Goal: Download file/media

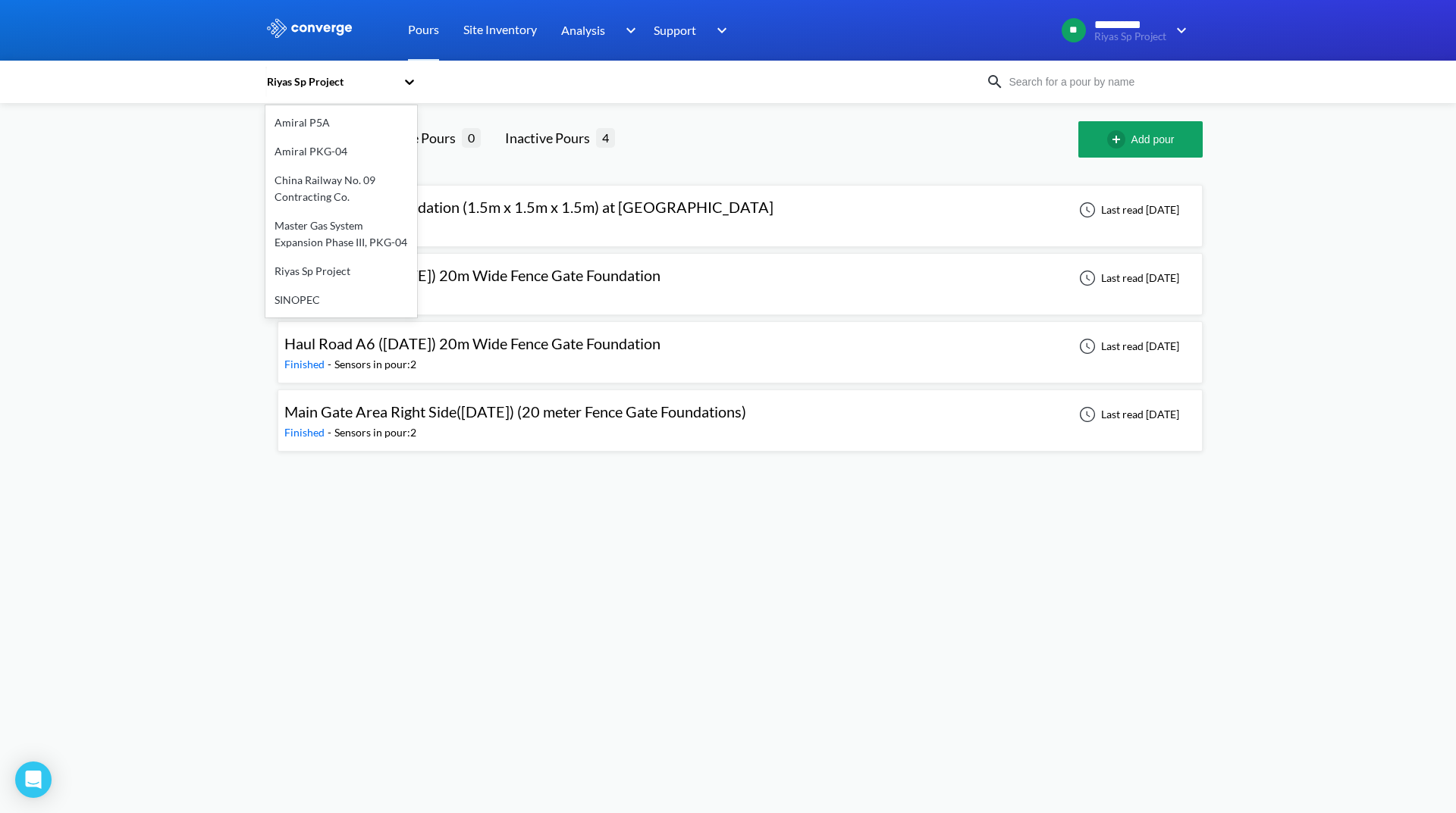
click at [316, 71] on div "Riyas Sp Project" at bounding box center [334, 82] width 137 height 35
click at [316, 182] on div "China Railway No. 09 Contracting Co." at bounding box center [341, 189] width 152 height 46
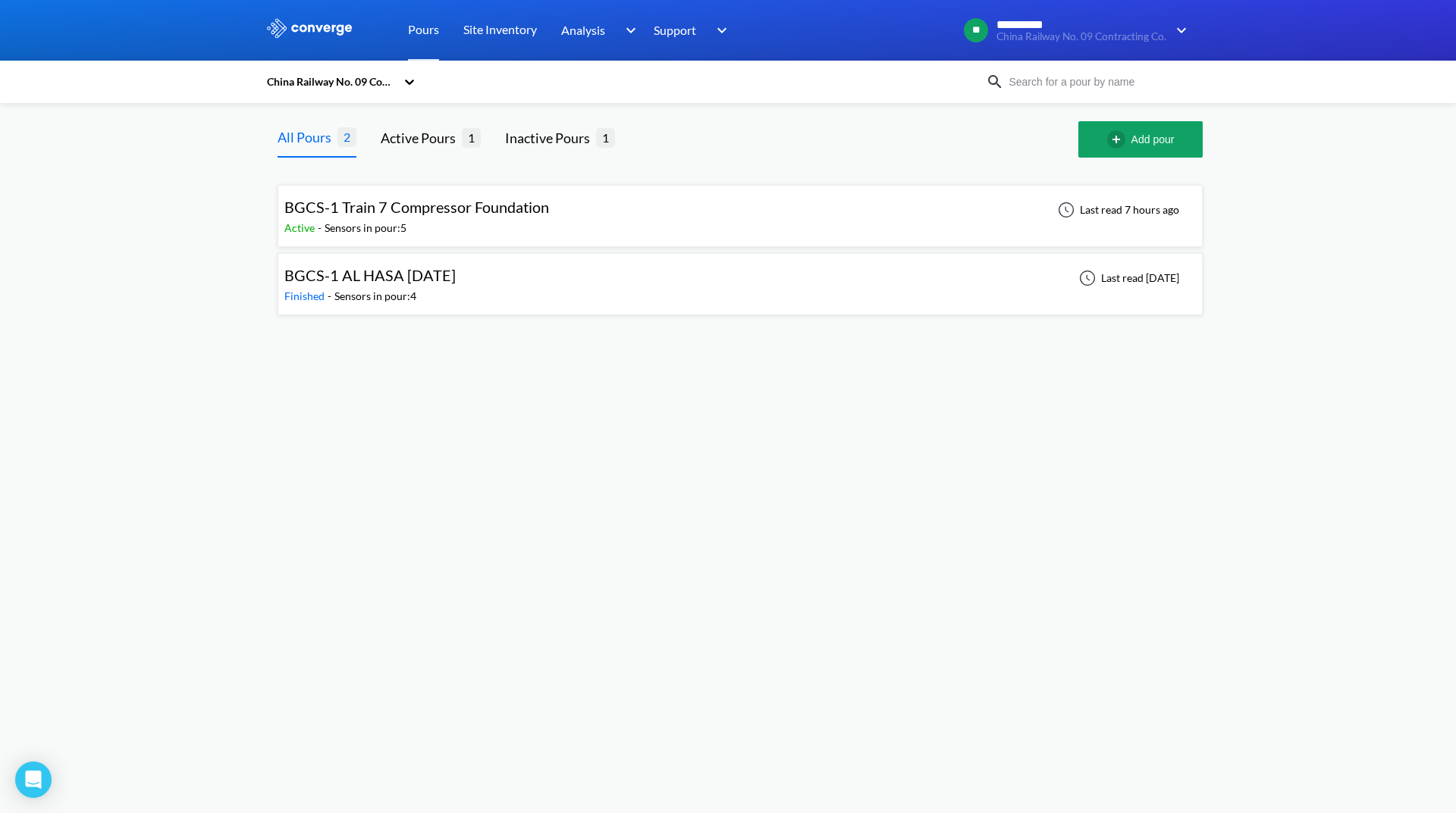
click at [704, 234] on div "BGCS-1 Train 7 Compressor Foundation Active - Sensors in pour: 5 Last read 7 ho…" at bounding box center [739, 215] width 911 height 48
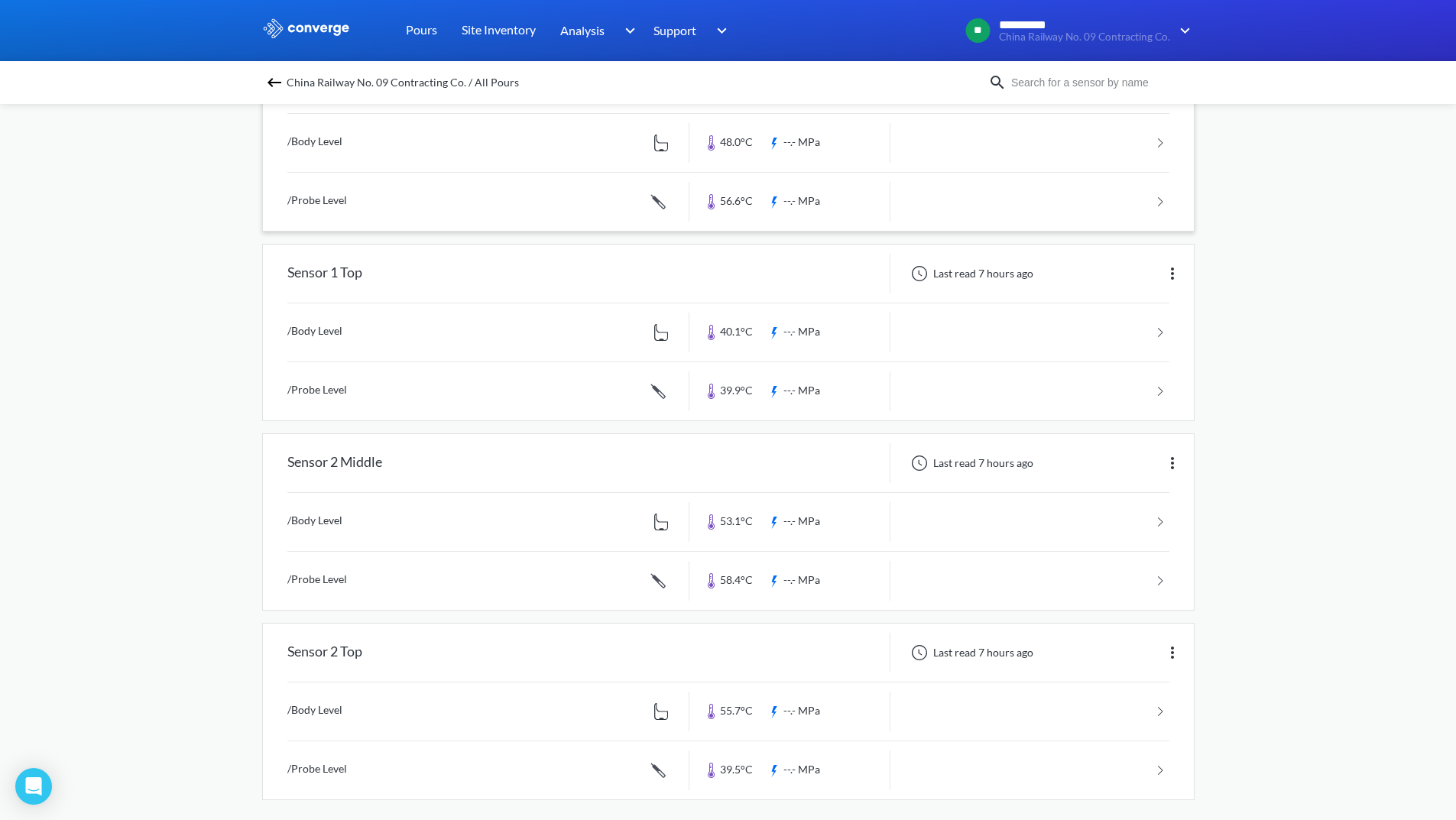
scroll to position [400, 0]
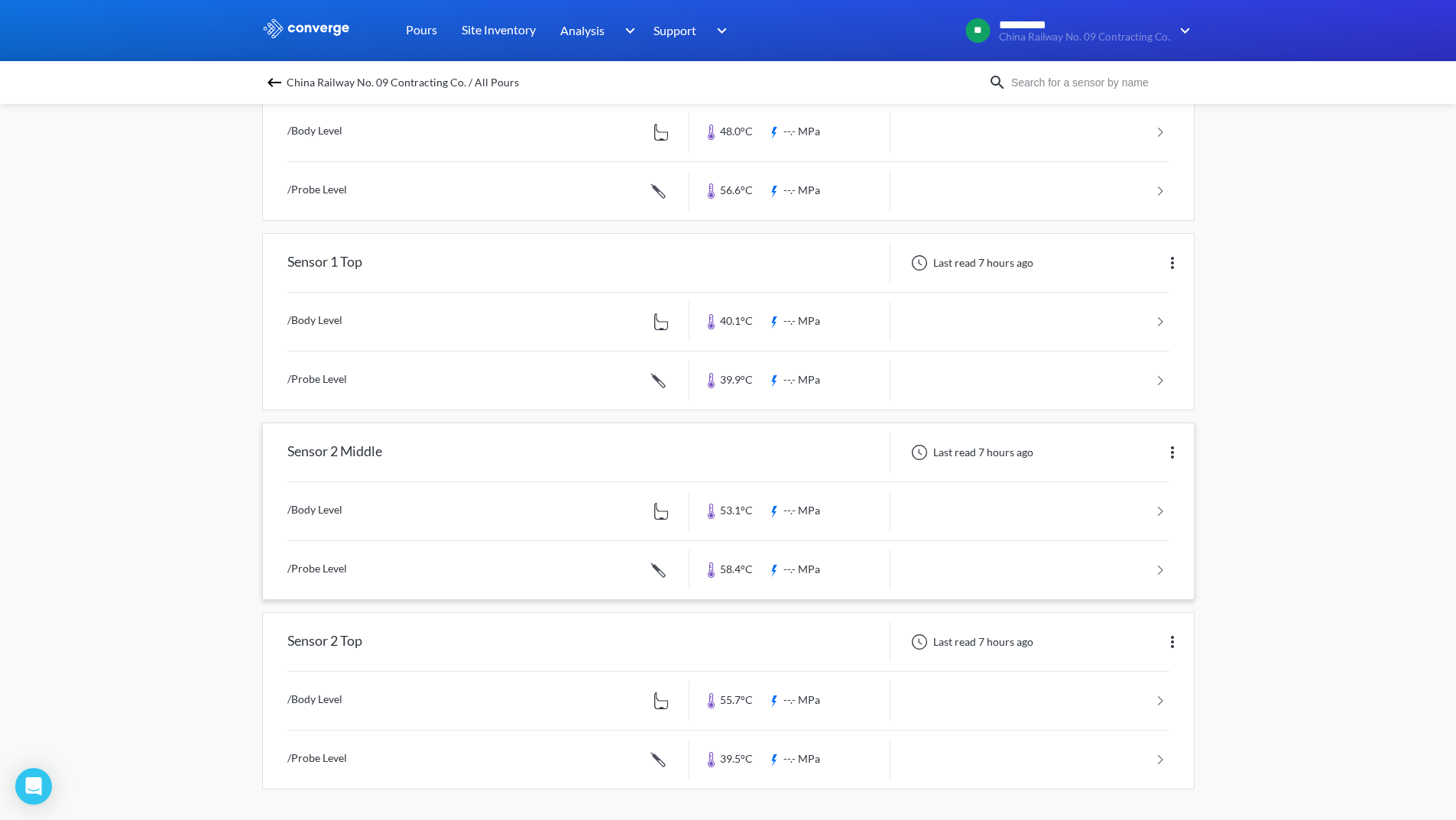
click at [1119, 562] on link at bounding box center [728, 570] width 883 height 58
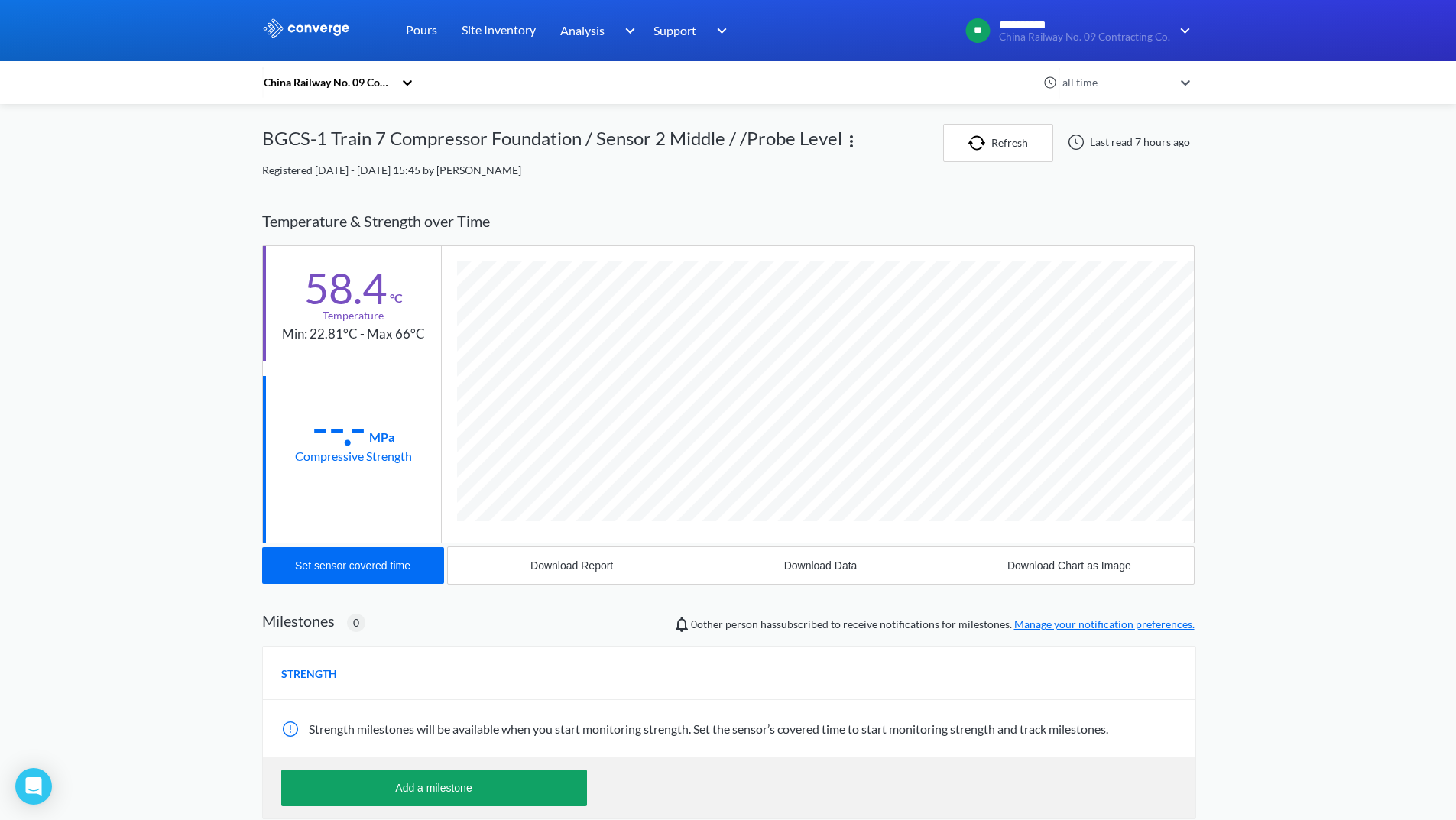
scroll to position [851, 932]
click at [852, 568] on div "Download Data" at bounding box center [821, 565] width 74 height 12
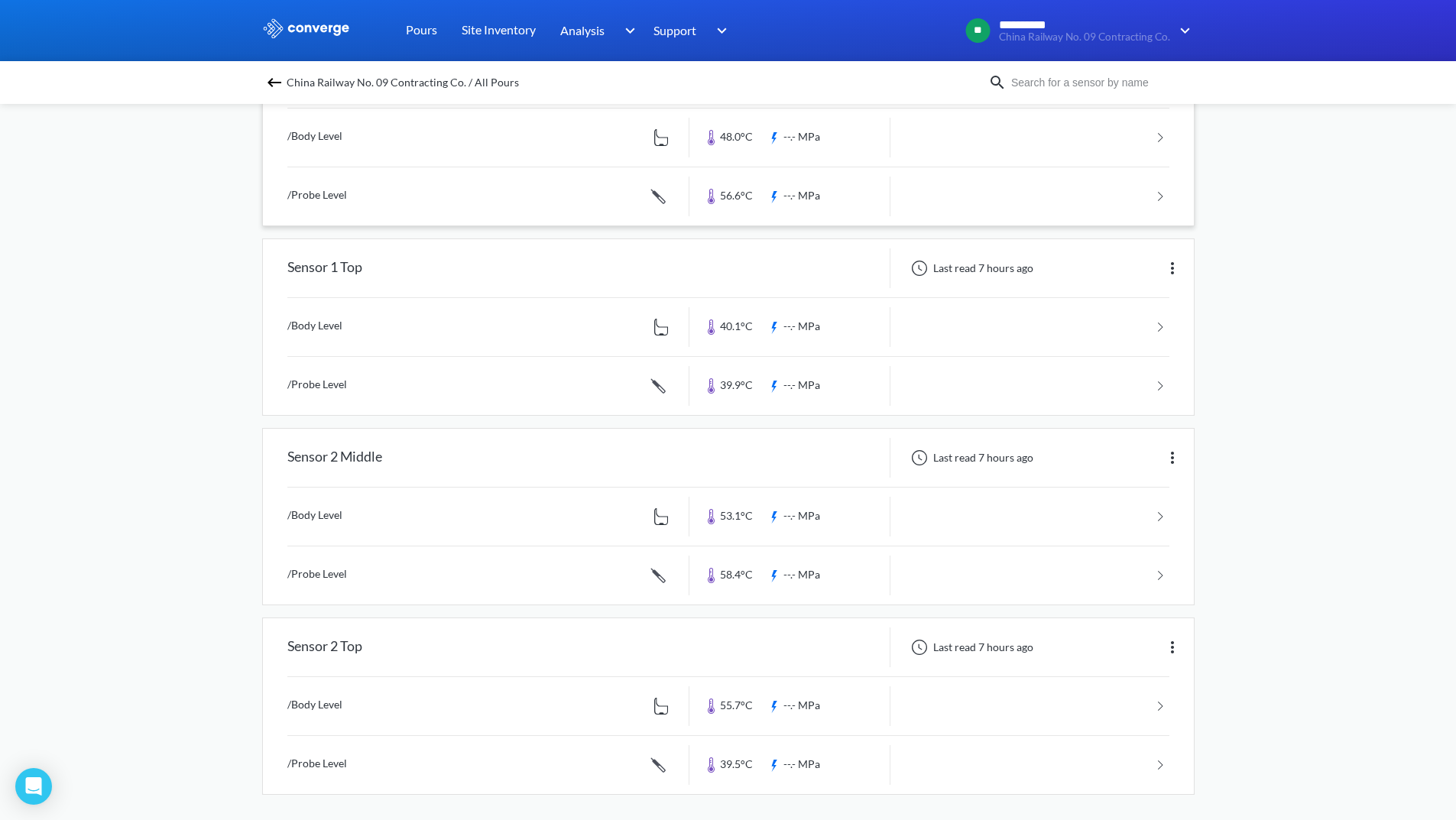
scroll to position [400, 0]
click at [1093, 744] on link at bounding box center [728, 759] width 883 height 58
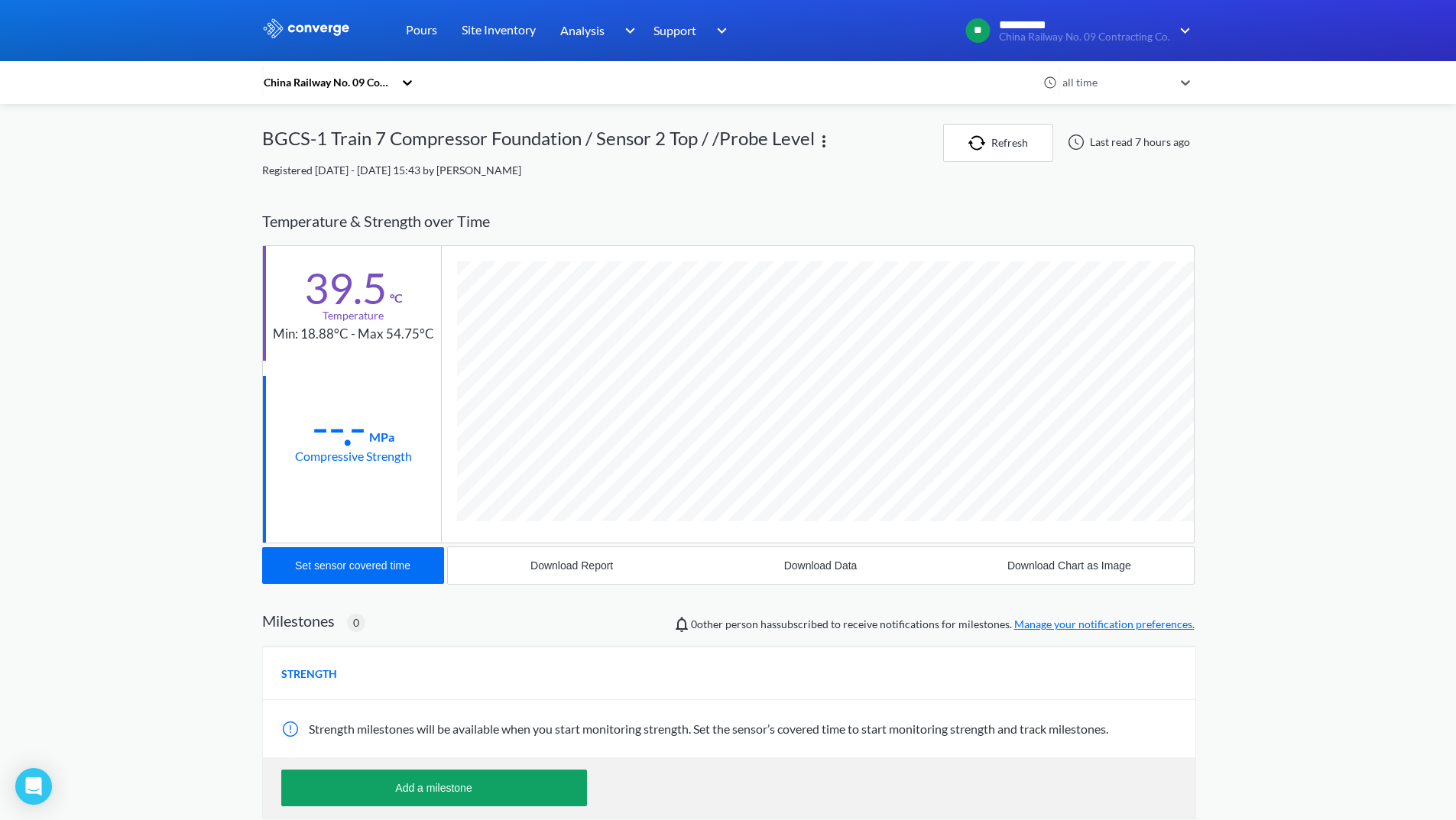
scroll to position [851, 932]
click at [815, 571] on div "Download Data" at bounding box center [821, 565] width 74 height 12
click at [383, 93] on div "China Railway No. 09 Contracting Co." at bounding box center [331, 83] width 138 height 35
click at [1282, 272] on div "**********" at bounding box center [728, 493] width 1456 height 987
drag, startPoint x: 676, startPoint y: 138, endPoint x: 692, endPoint y: 144, distance: 17.1
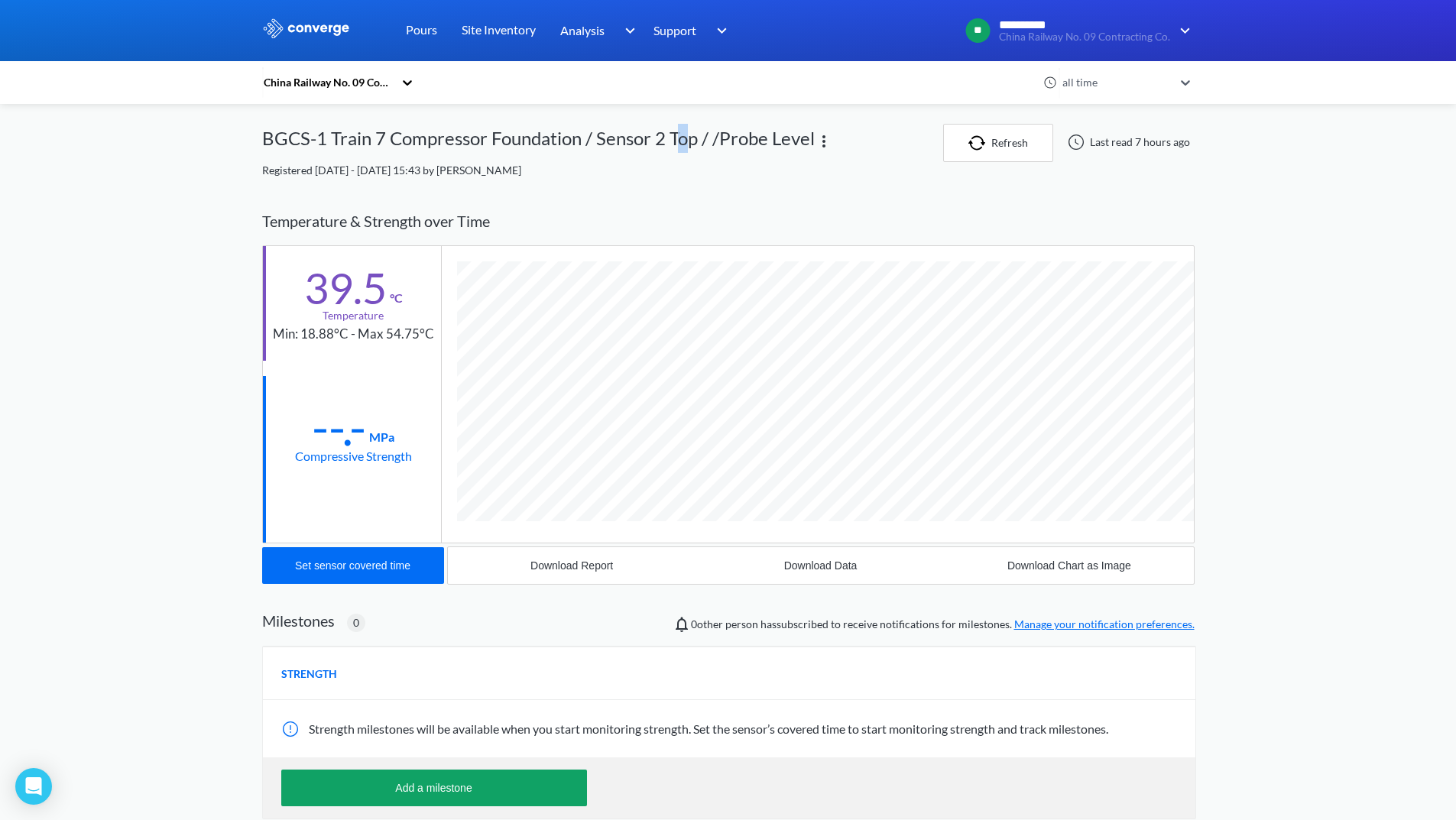
click at [692, 144] on div "BGCS-1 Train 7 Compressor Foundation / Sensor 2 Top / /Probe Level" at bounding box center [538, 144] width 553 height 39
click at [715, 192] on div "China Railway No. 09 Contracting Co. all time BGCS-1 Train 7 Compressor Foundat…" at bounding box center [728, 549] width 932 height 851
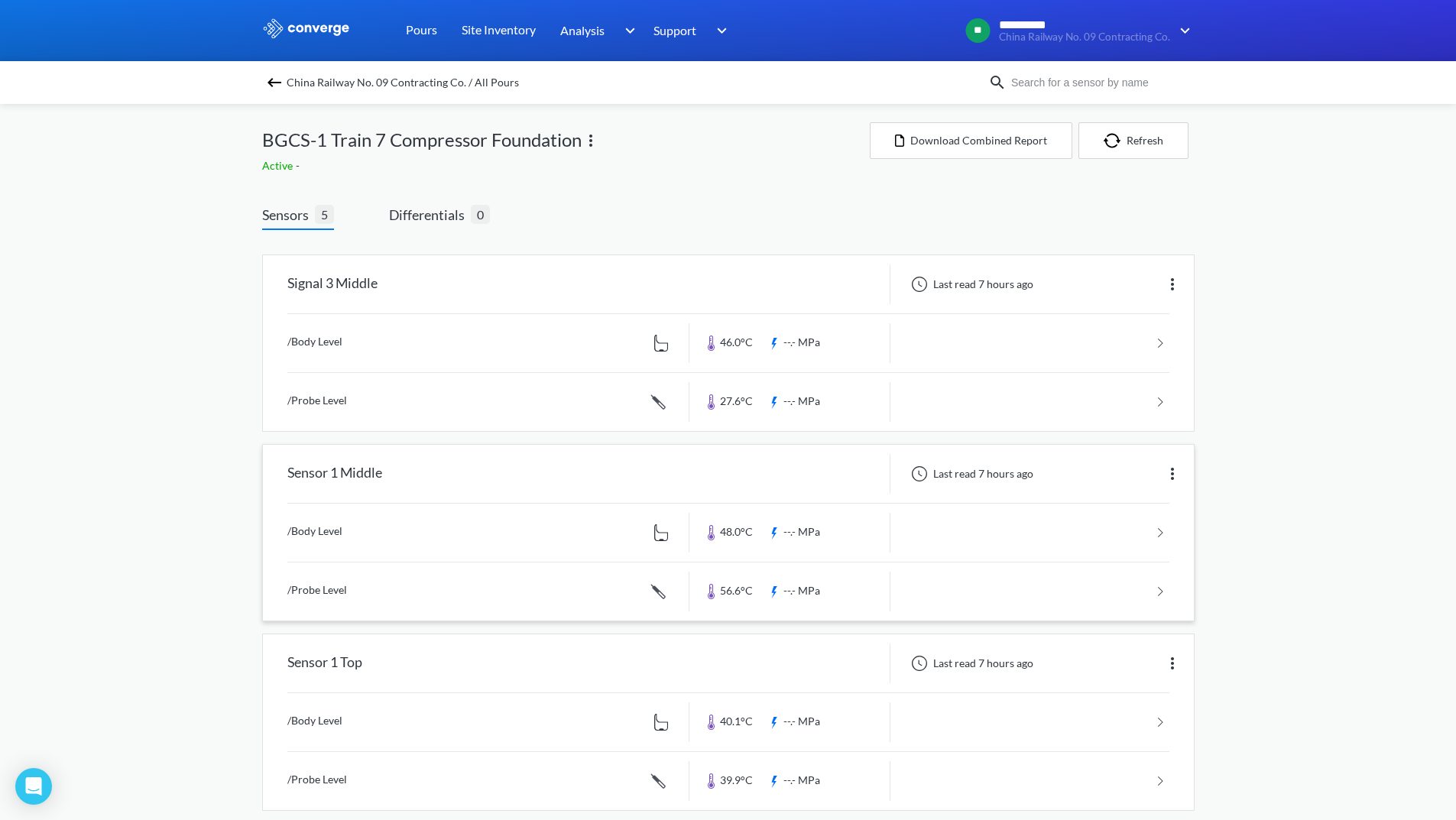
click at [1081, 534] on link at bounding box center [728, 532] width 883 height 58
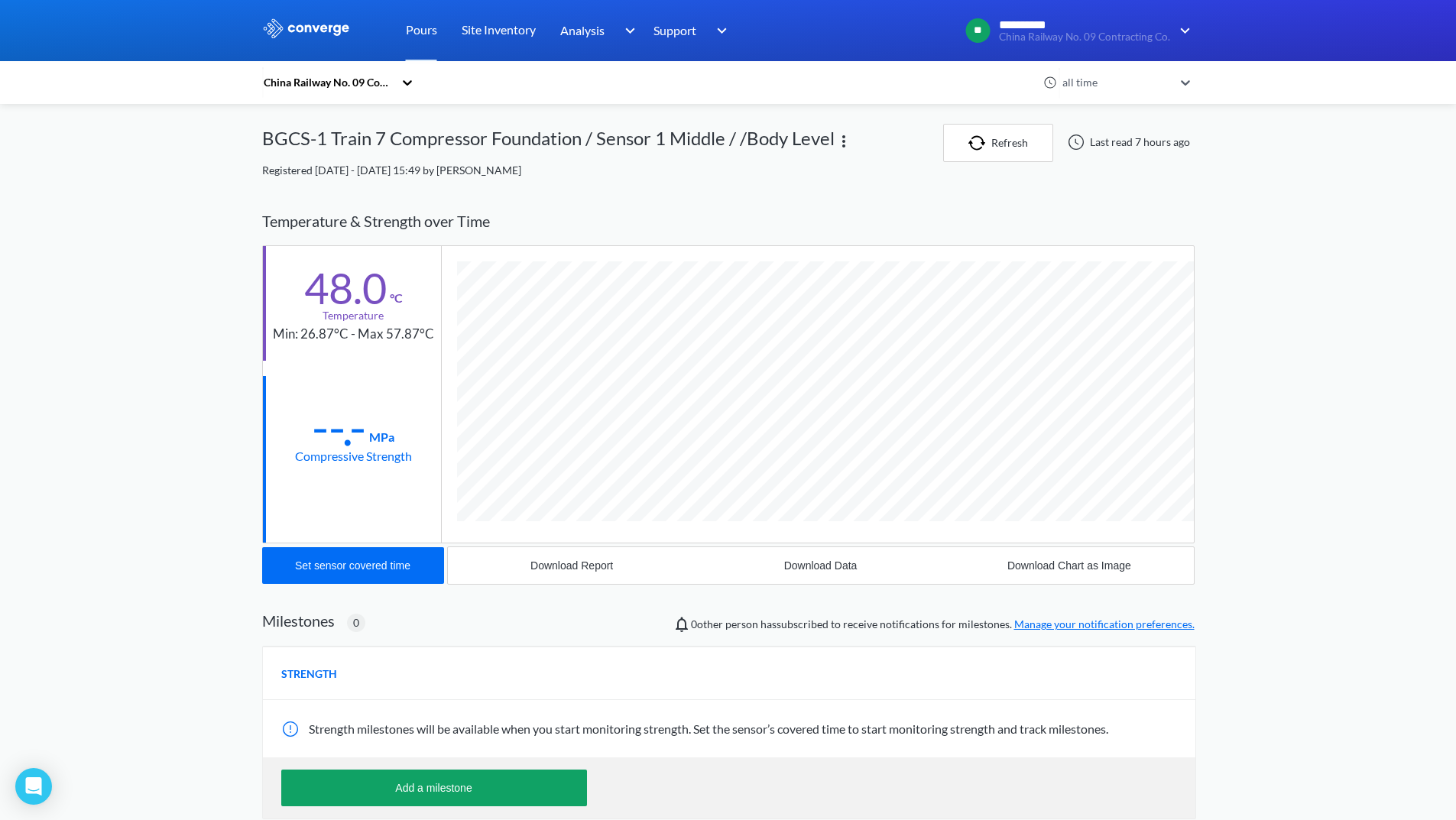
scroll to position [823, 932]
click at [580, 559] on button "Download Report" at bounding box center [572, 566] width 248 height 37
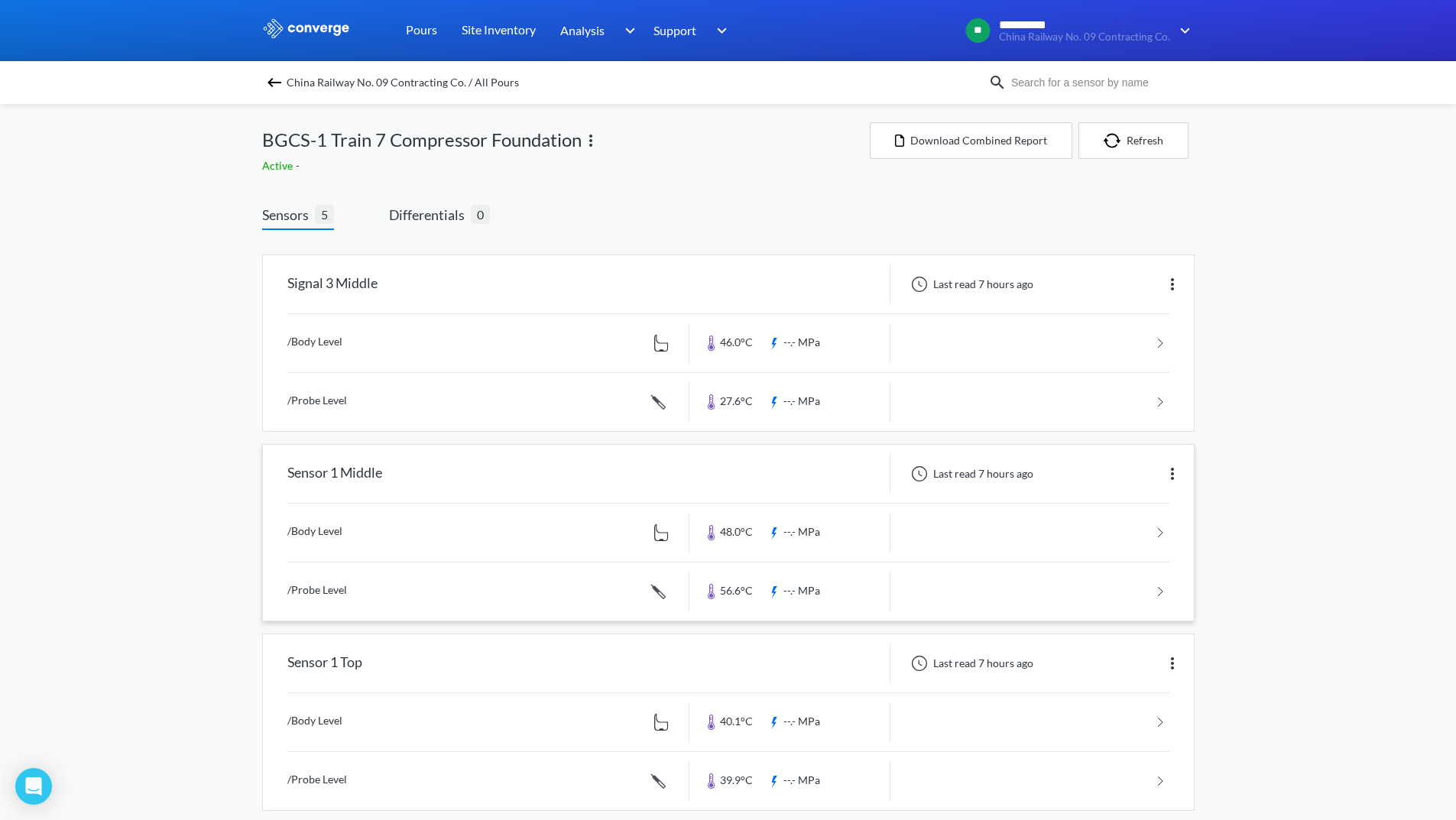
click at [1046, 591] on link at bounding box center [728, 591] width 883 height 58
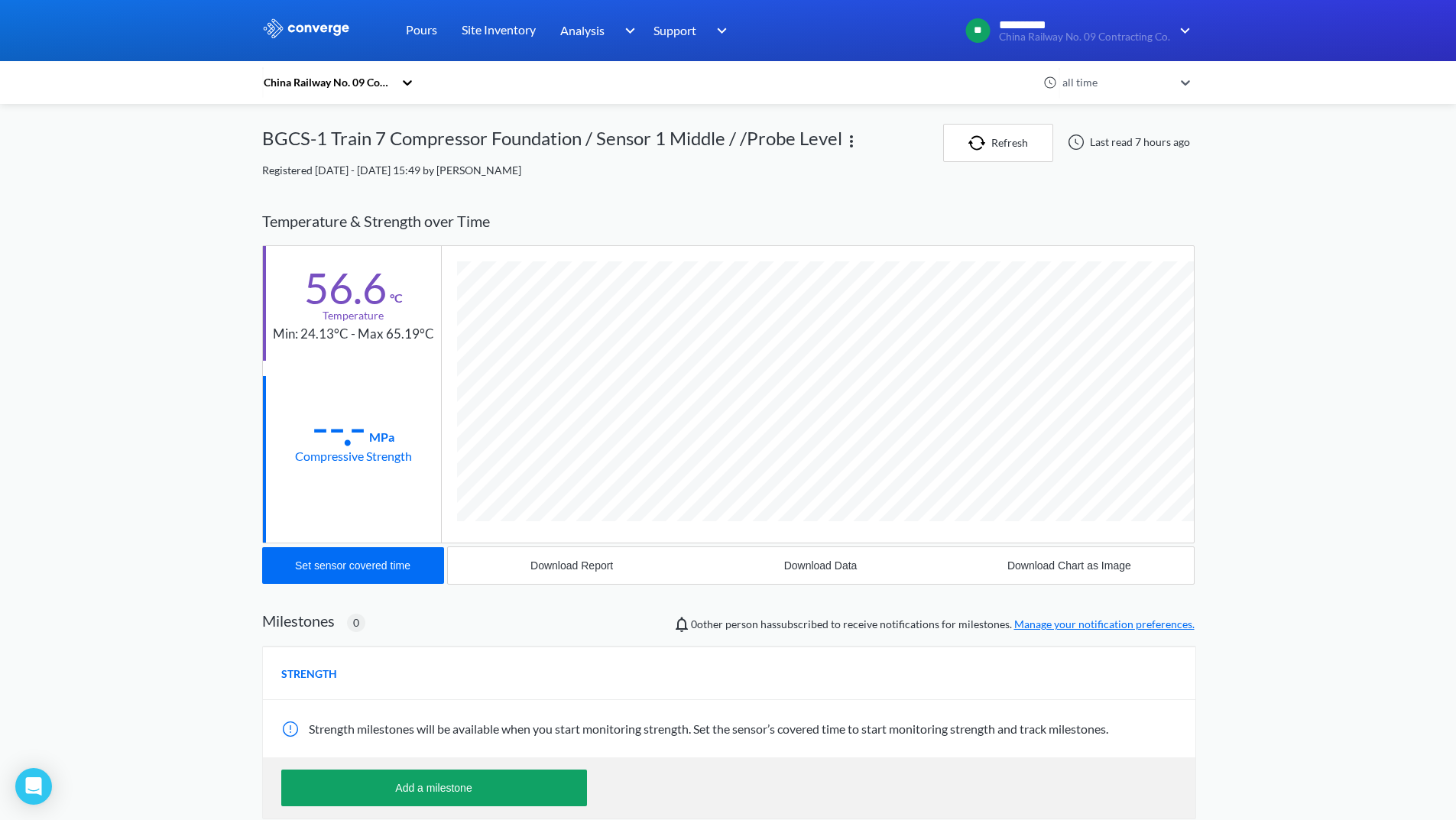
scroll to position [851, 932]
click at [600, 558] on button "Download Report" at bounding box center [572, 566] width 248 height 37
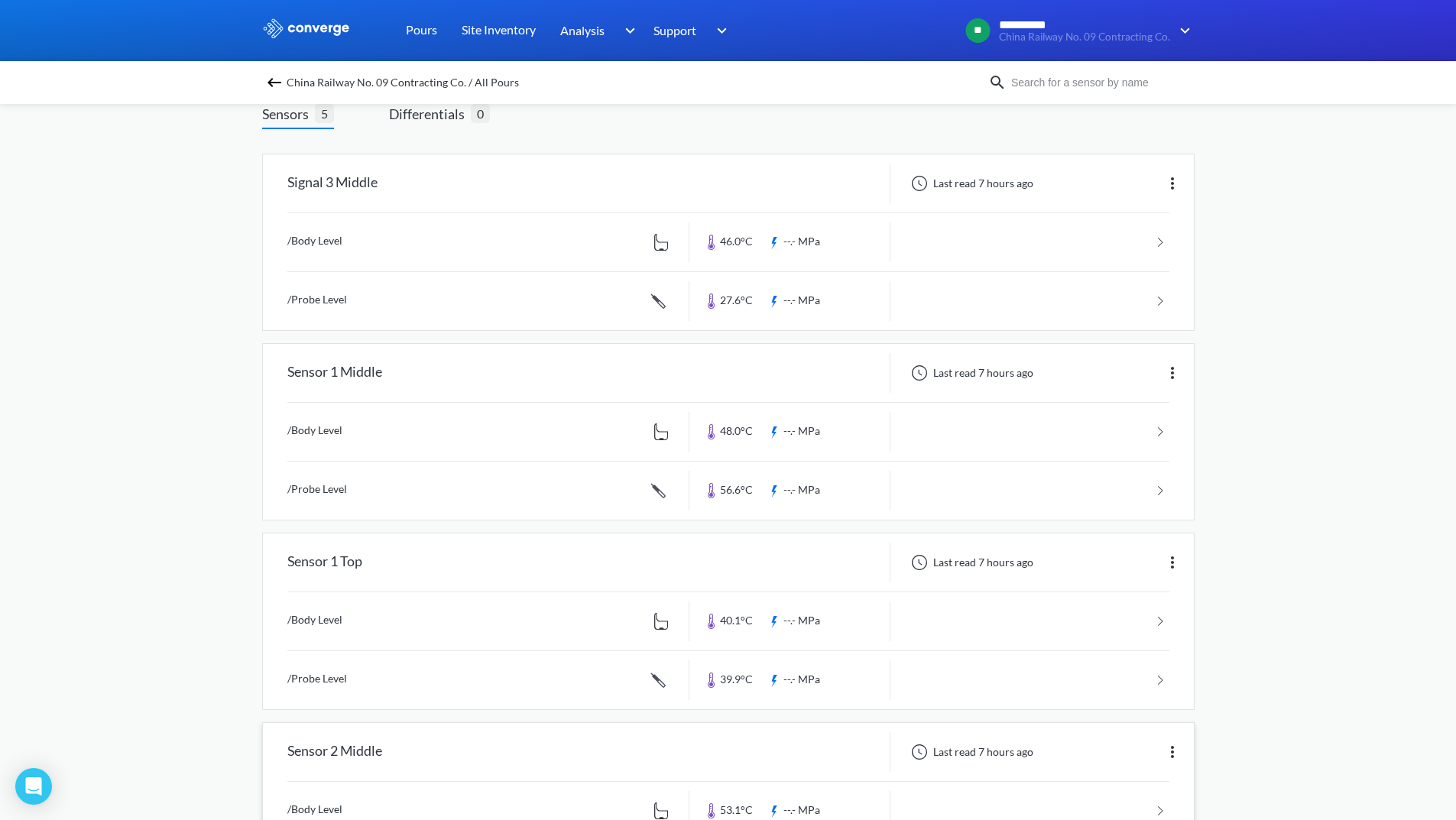
scroll to position [95, 0]
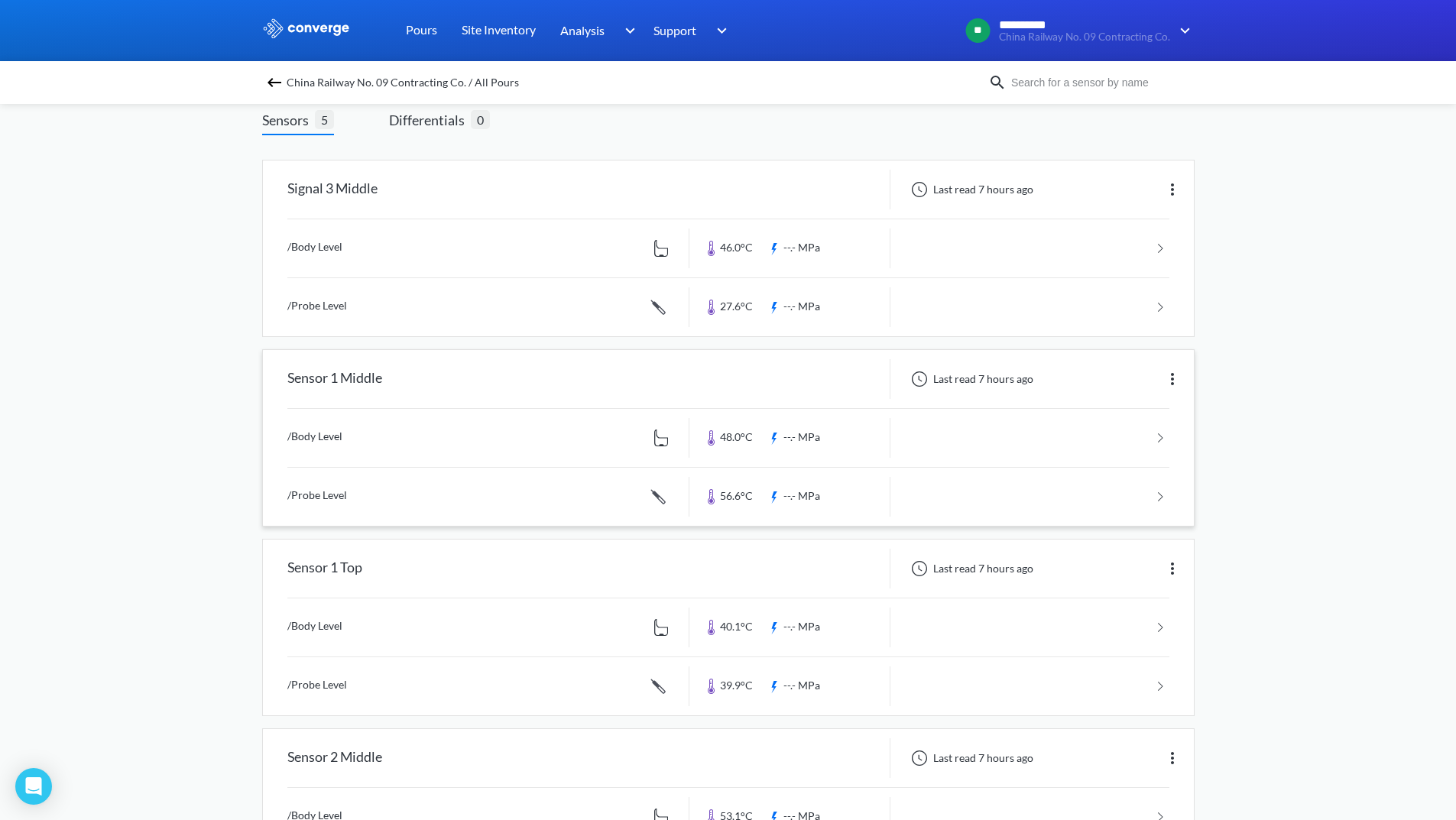
click at [1112, 440] on link at bounding box center [728, 437] width 883 height 58
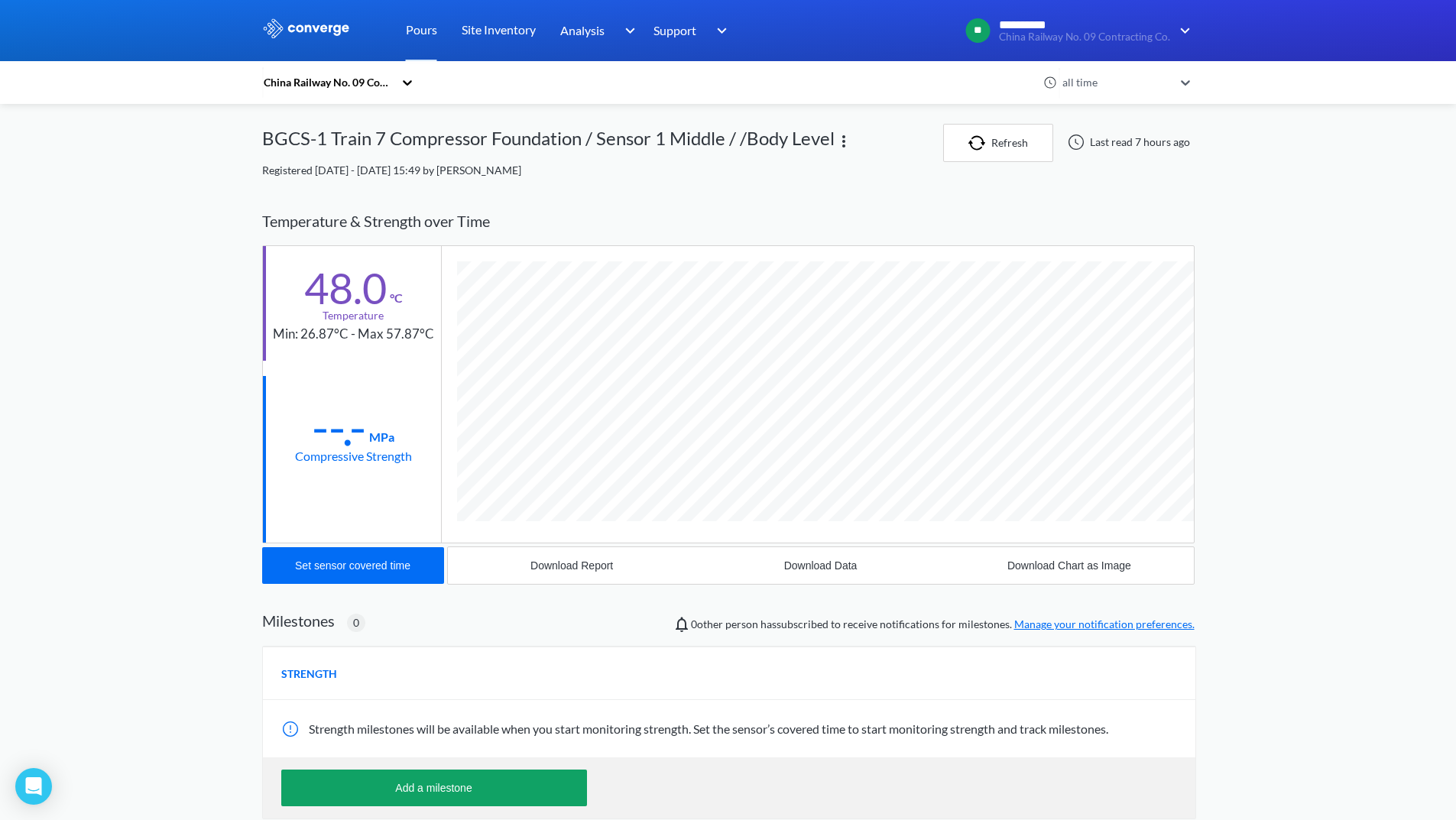
scroll to position [823, 932]
click at [560, 556] on button "Download Report" at bounding box center [572, 566] width 248 height 37
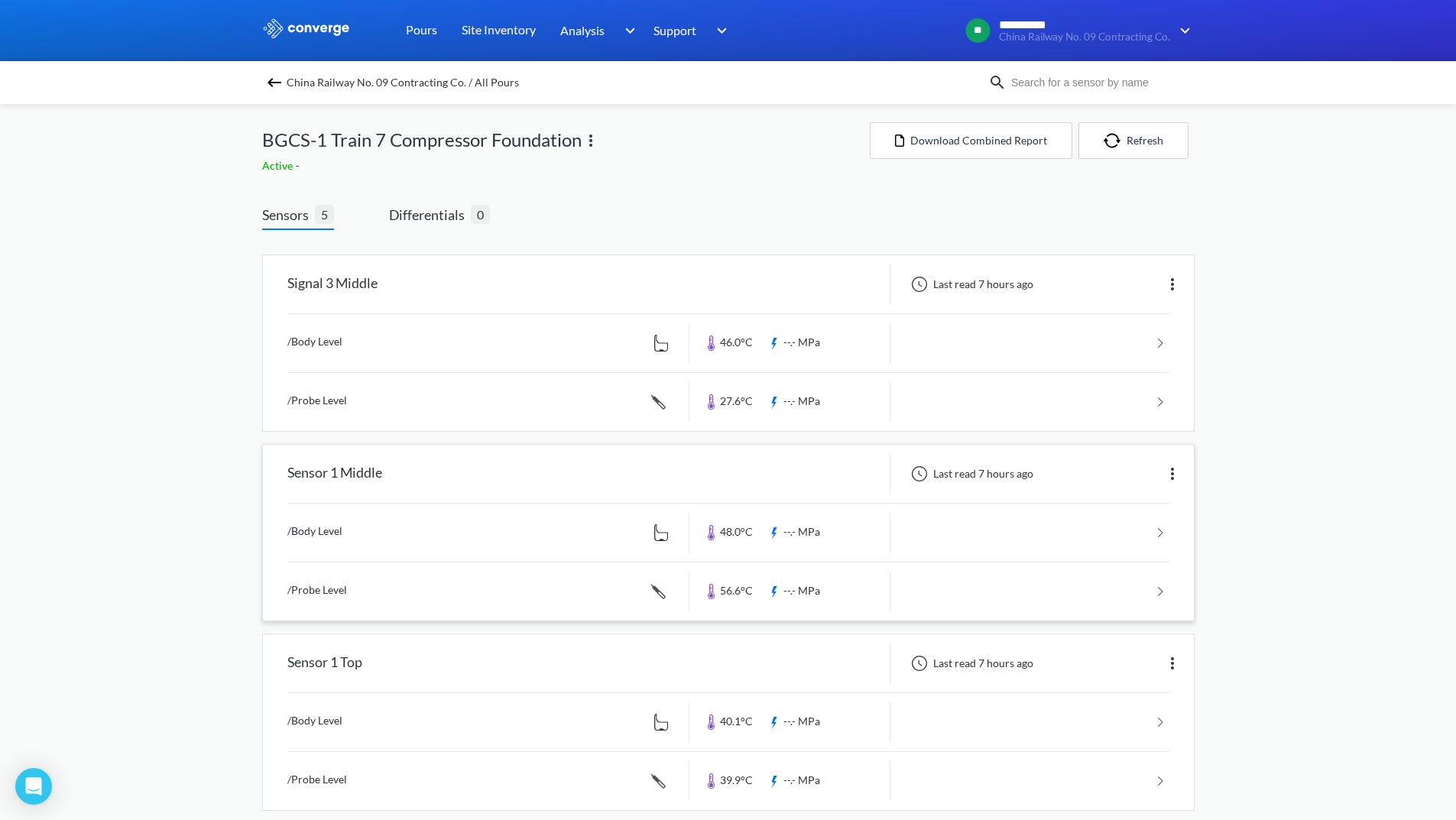
click at [1040, 580] on link at bounding box center [728, 591] width 883 height 58
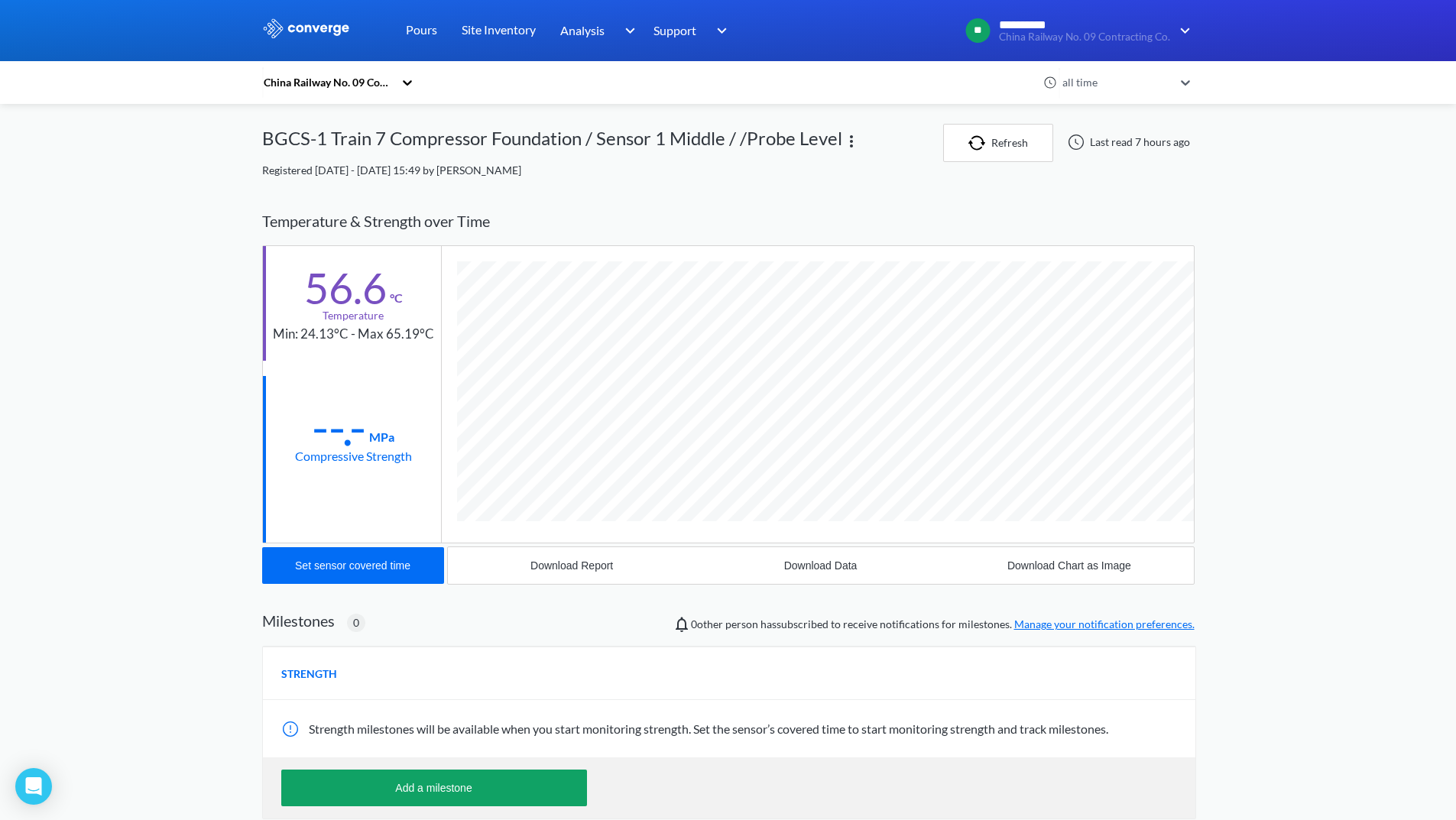
scroll to position [851, 932]
click at [559, 566] on div "Download Report" at bounding box center [572, 565] width 83 height 12
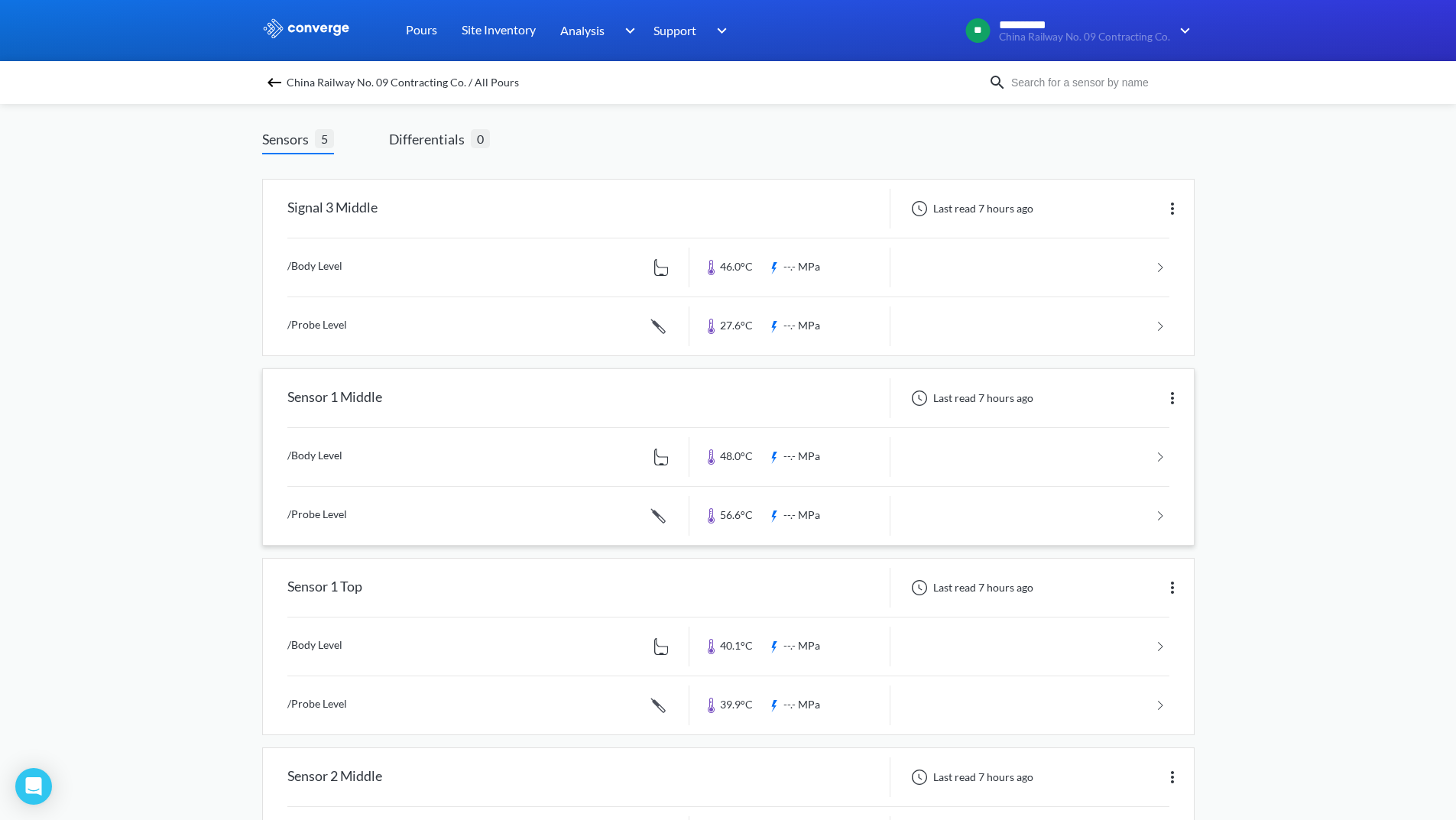
scroll to position [76, 0]
click at [1104, 643] on link at bounding box center [728, 645] width 883 height 58
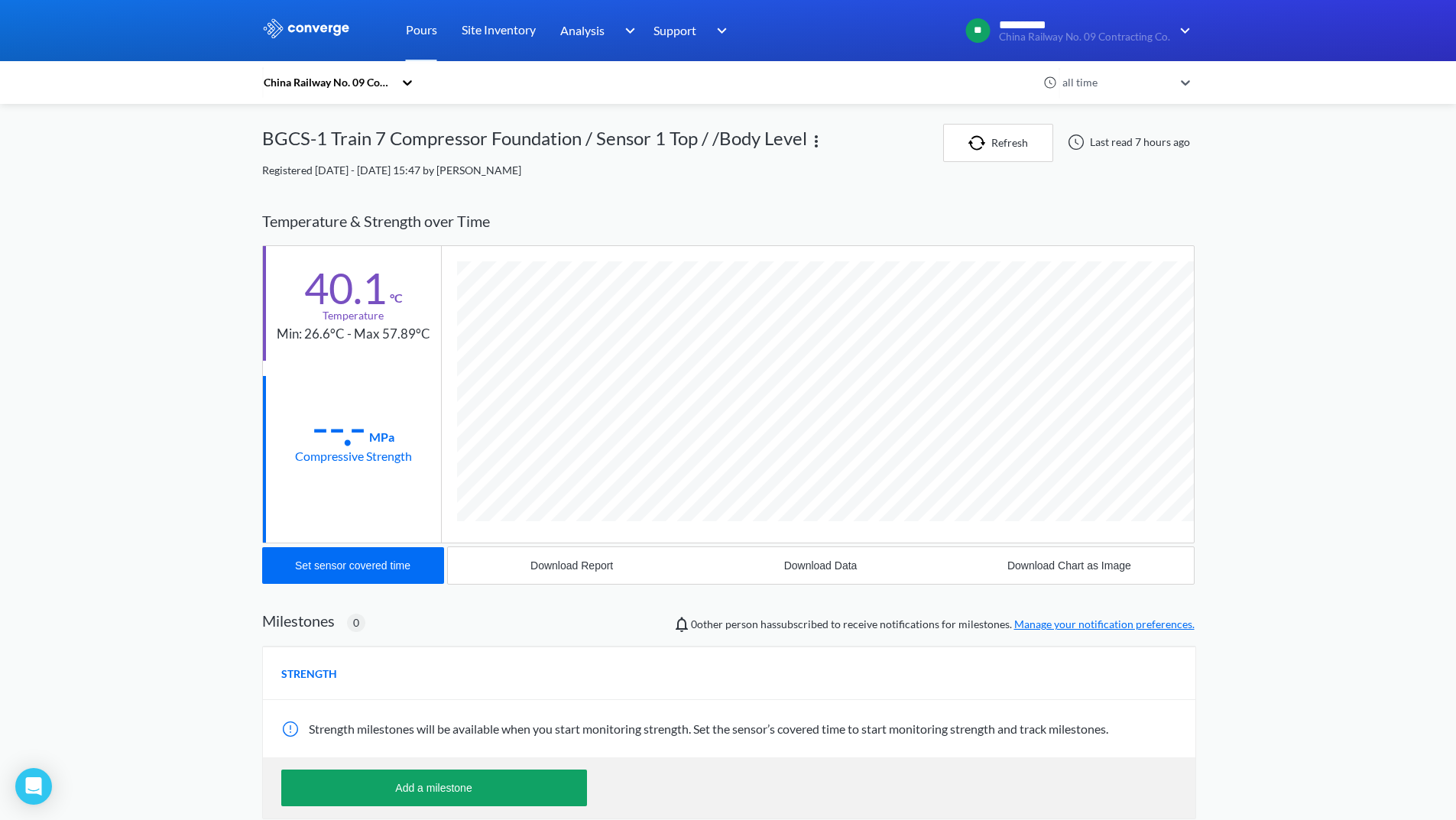
scroll to position [823, 932]
click at [598, 560] on div "Download Report" at bounding box center [572, 565] width 83 height 12
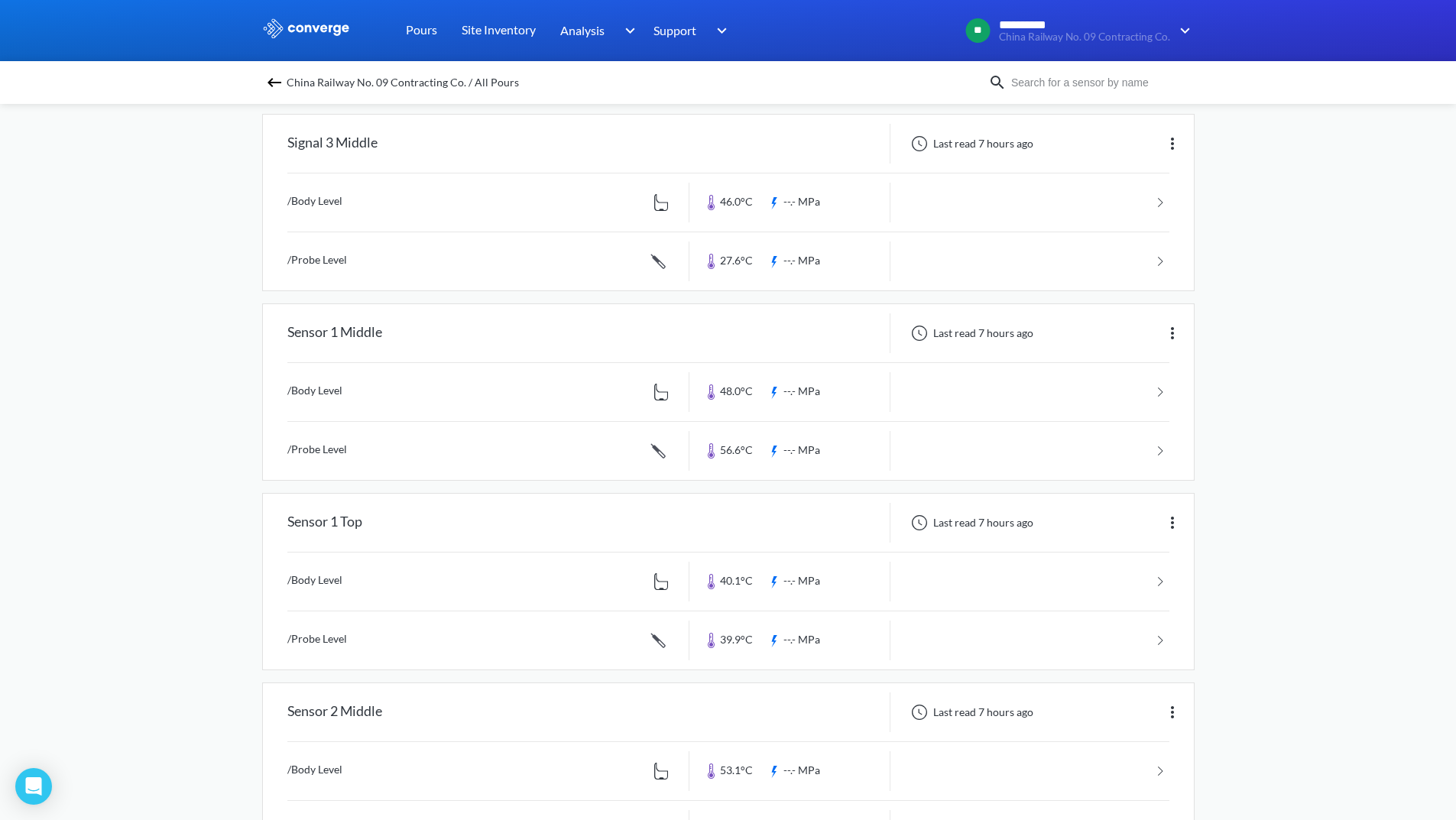
scroll to position [153, 0]
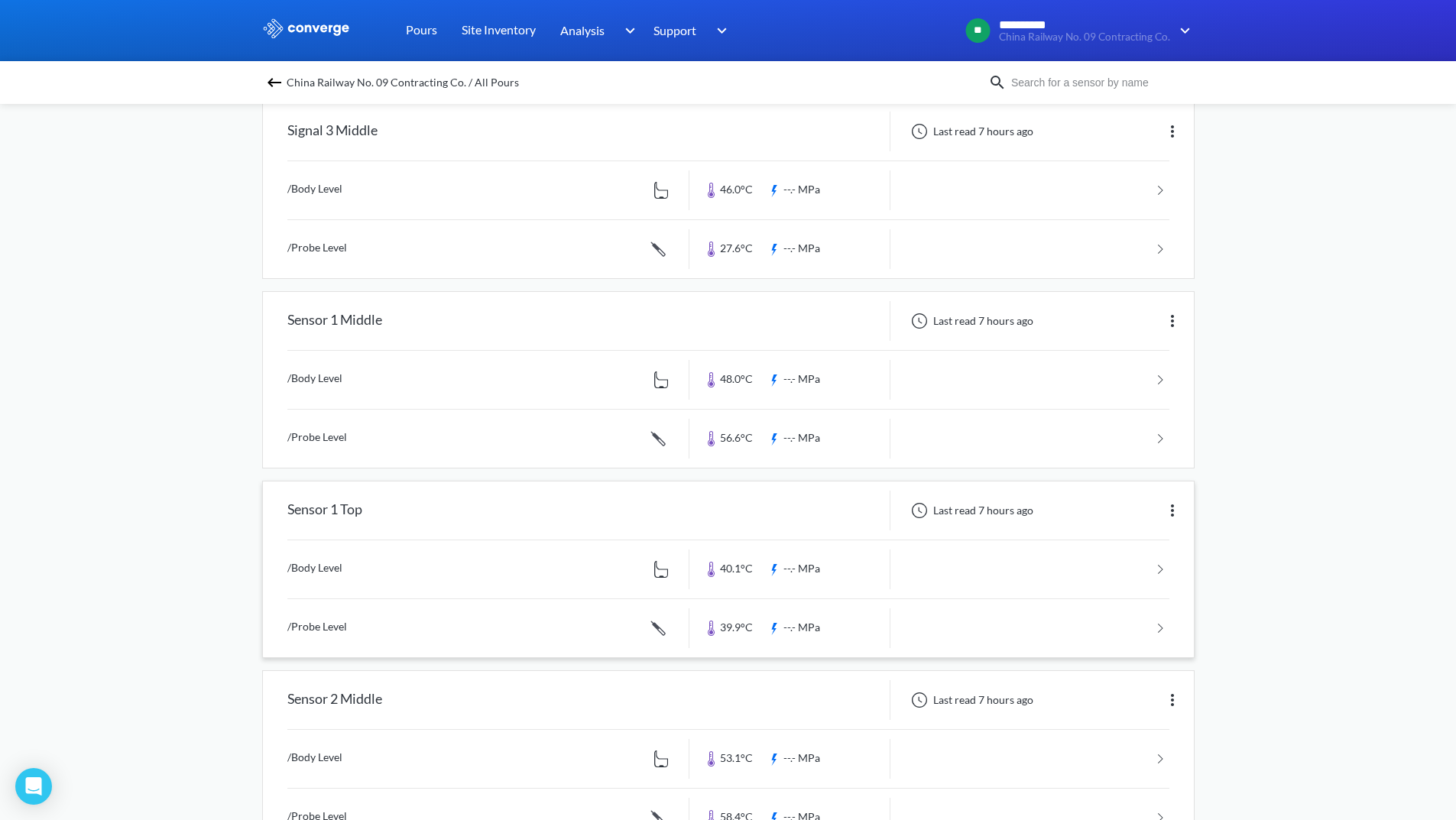
click at [1060, 629] on link at bounding box center [728, 628] width 883 height 58
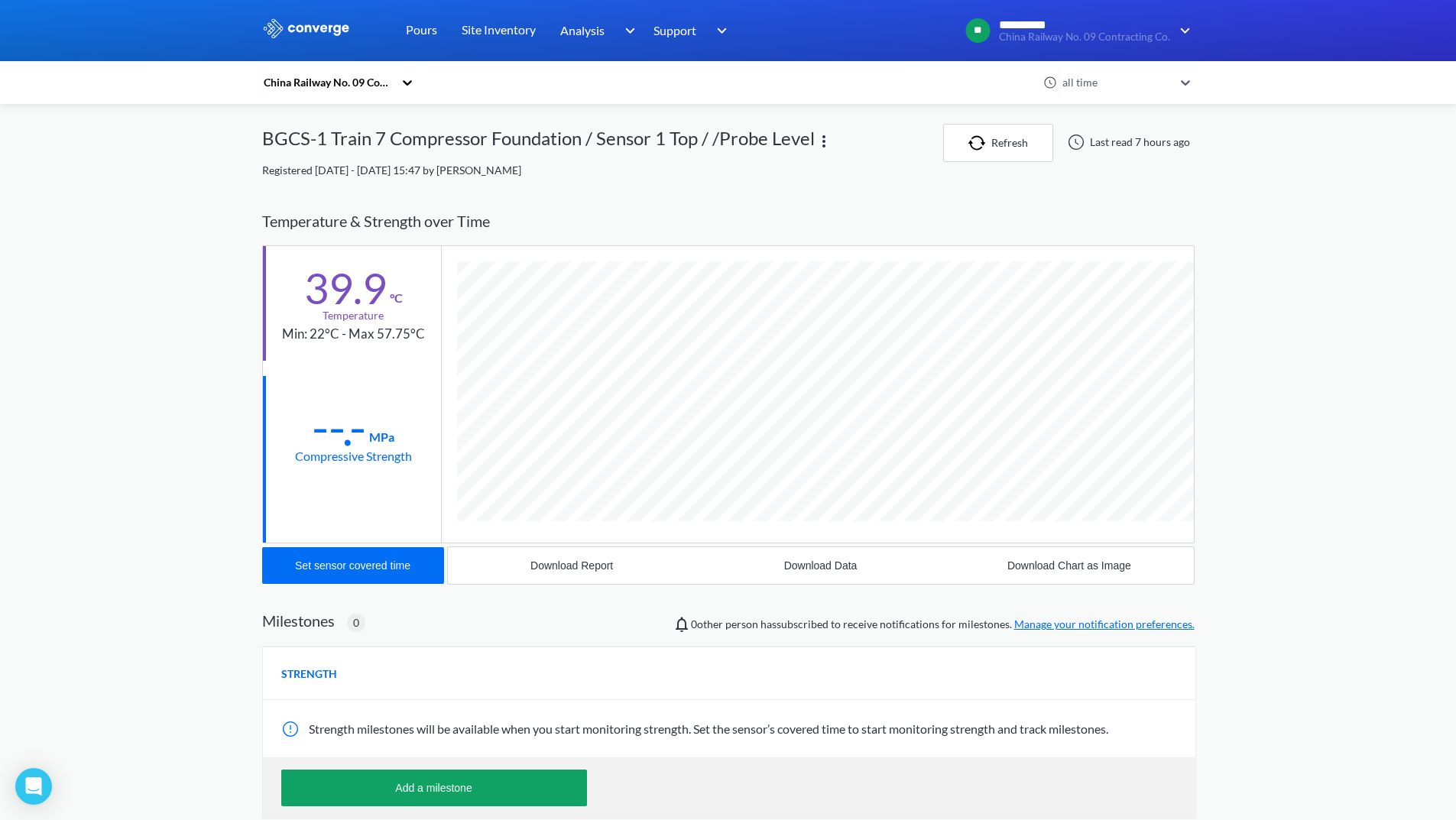
scroll to position [851, 932]
click at [592, 555] on button "Download Report" at bounding box center [572, 566] width 248 height 37
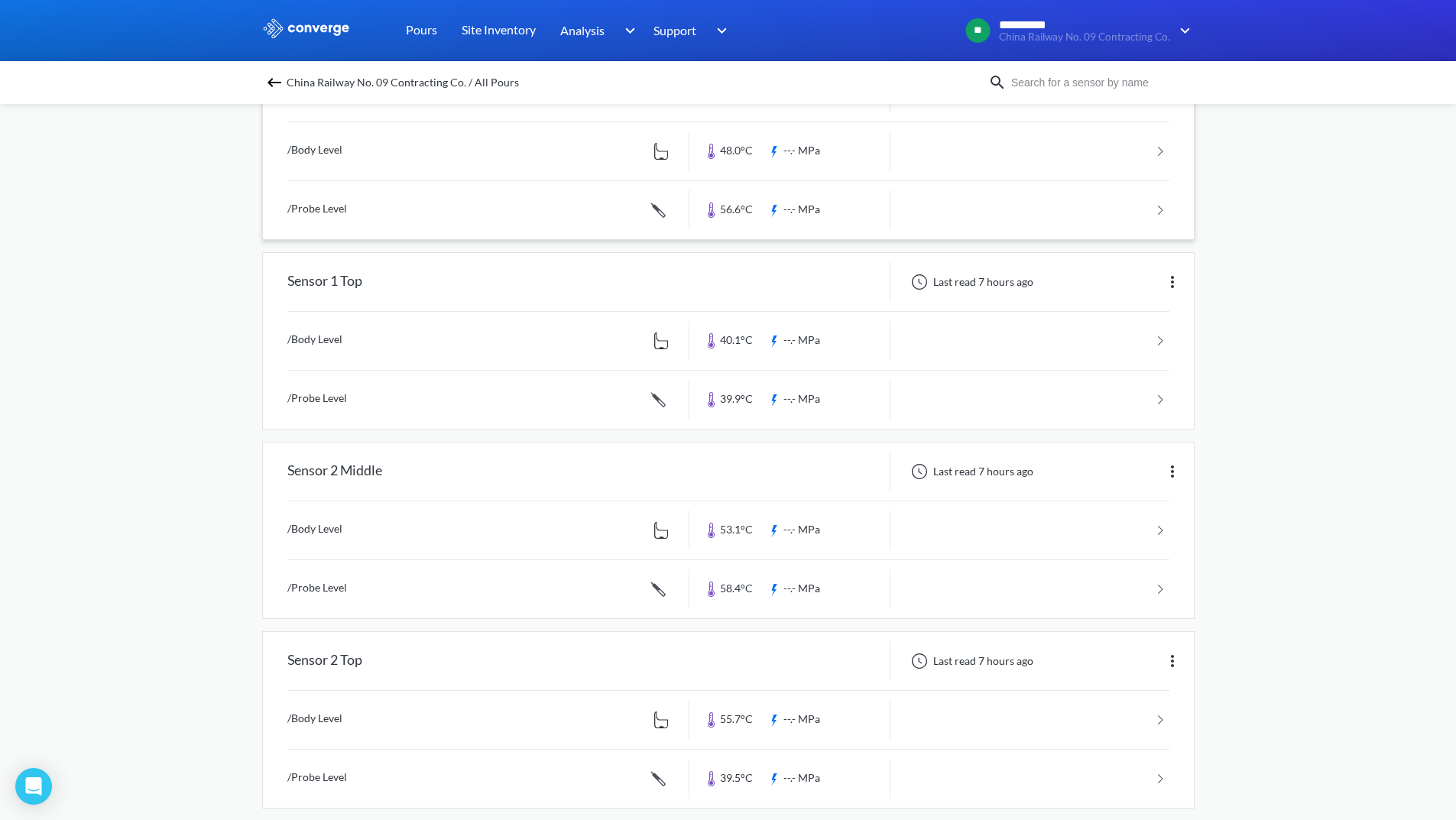
scroll to position [382, 0]
click at [1071, 532] on link at bounding box center [728, 529] width 883 height 58
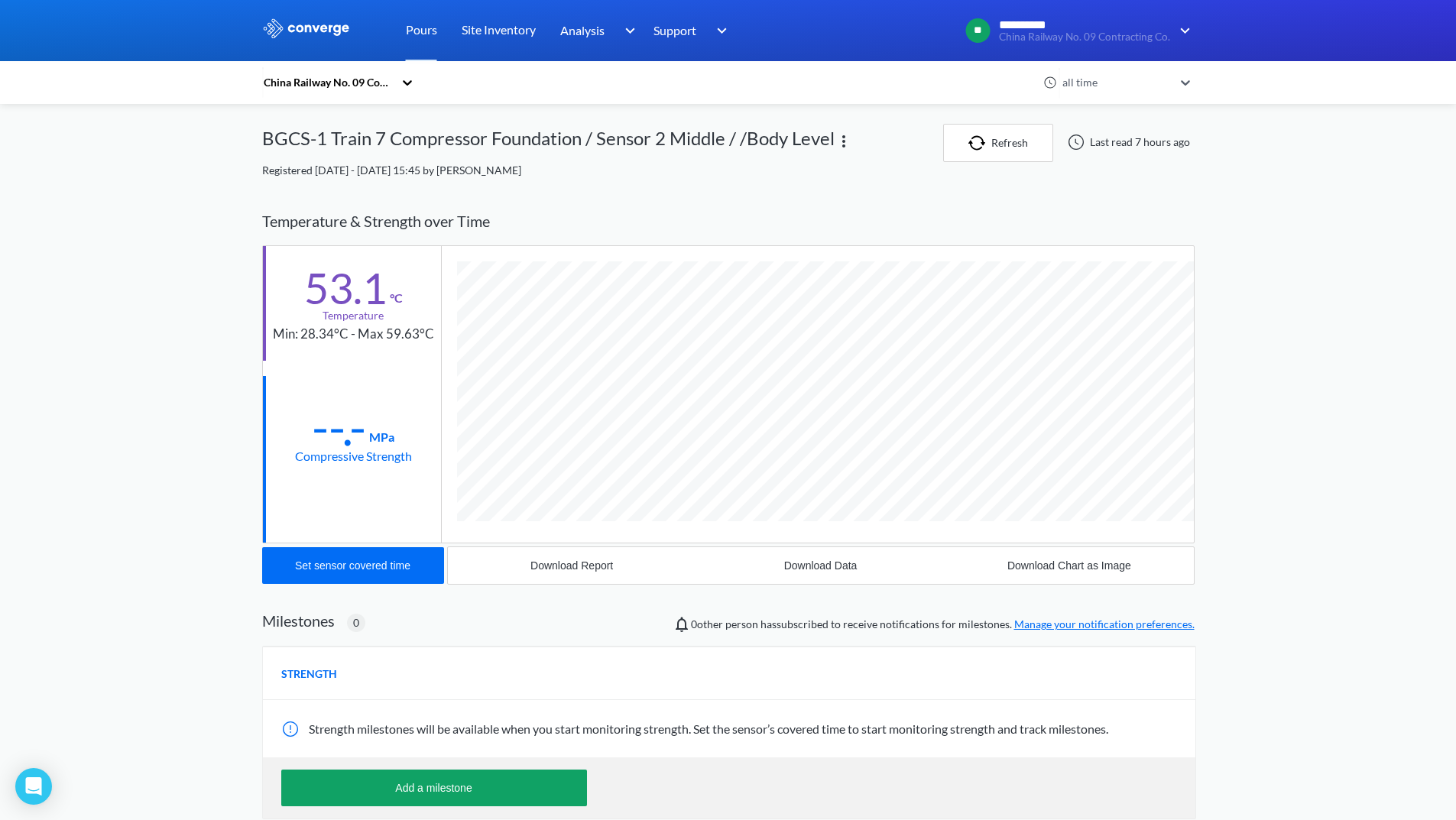
scroll to position [823, 932]
click at [573, 566] on div "Download Report" at bounding box center [572, 565] width 83 height 12
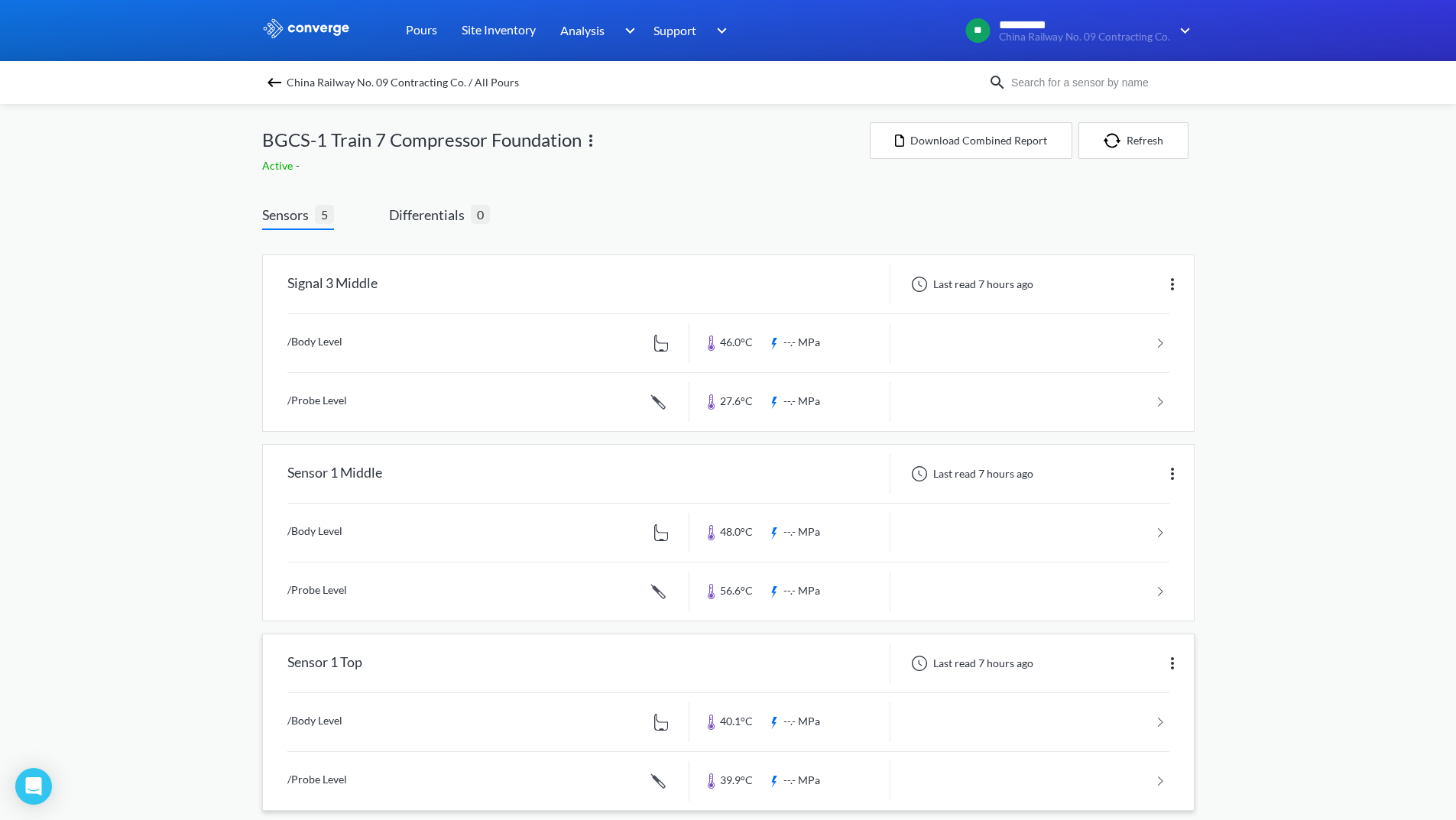
scroll to position [229, 0]
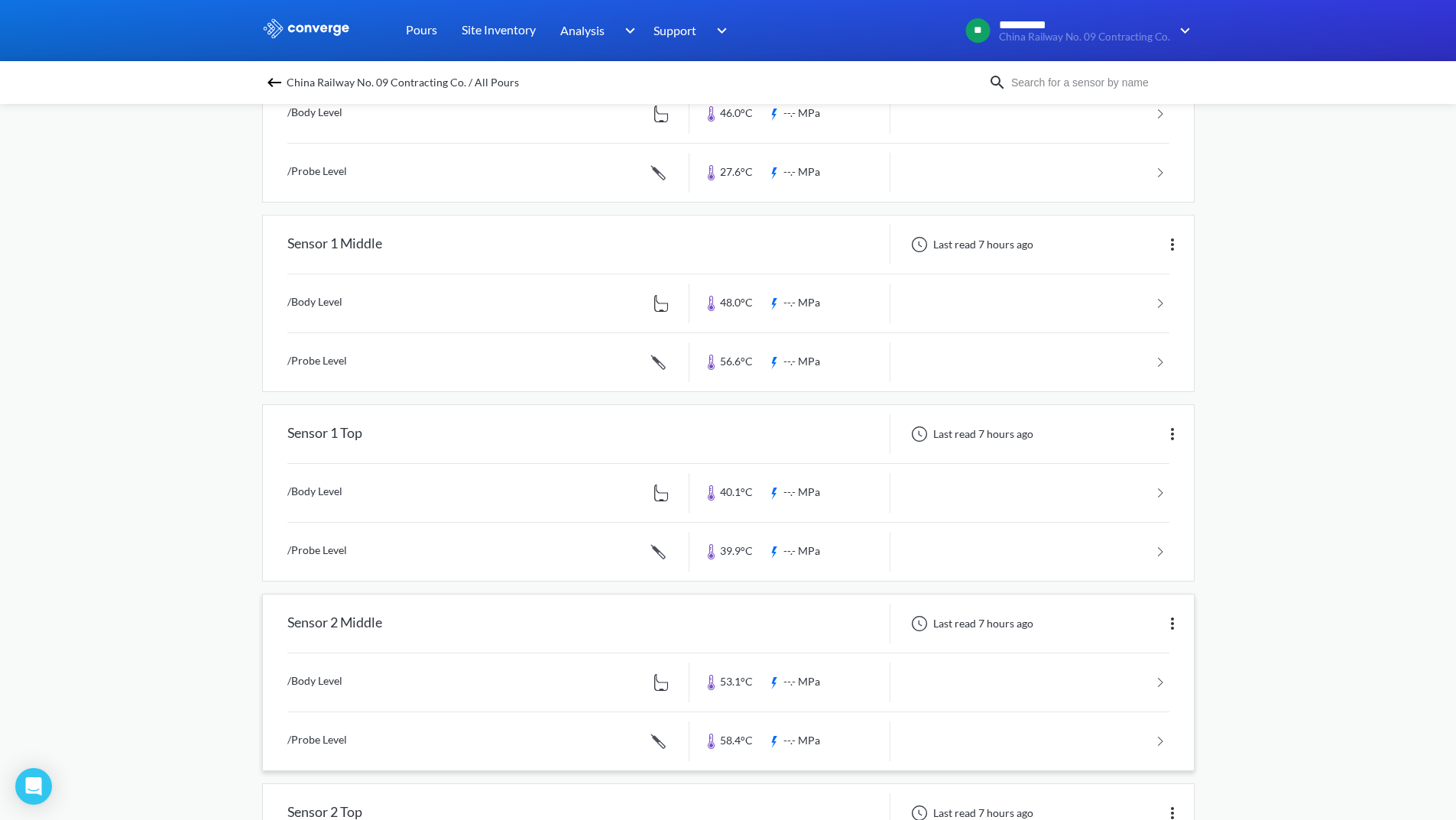
click at [1079, 736] on link at bounding box center [728, 741] width 883 height 58
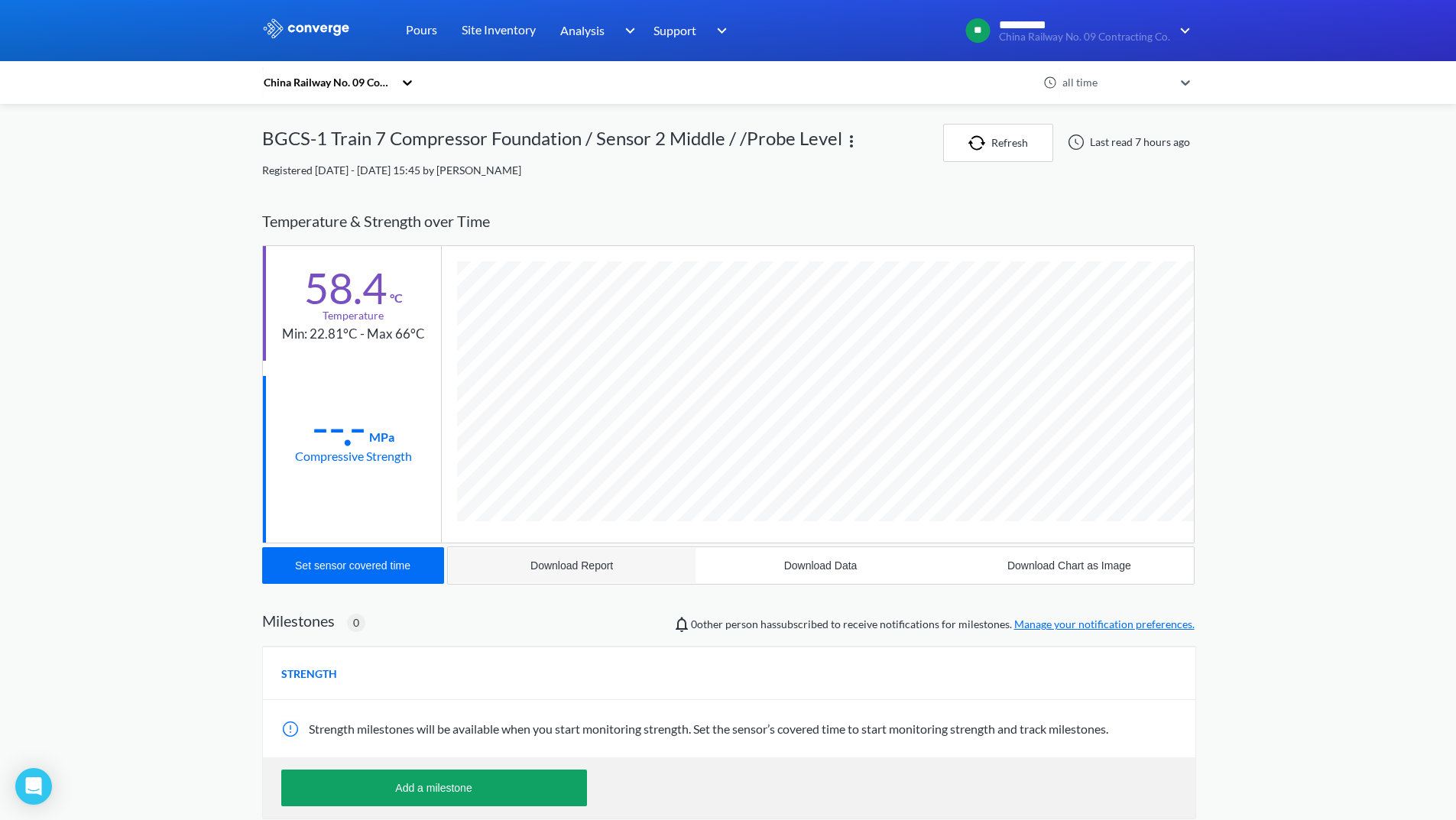
scroll to position [851, 932]
click at [567, 557] on button "Download Report" at bounding box center [572, 566] width 248 height 37
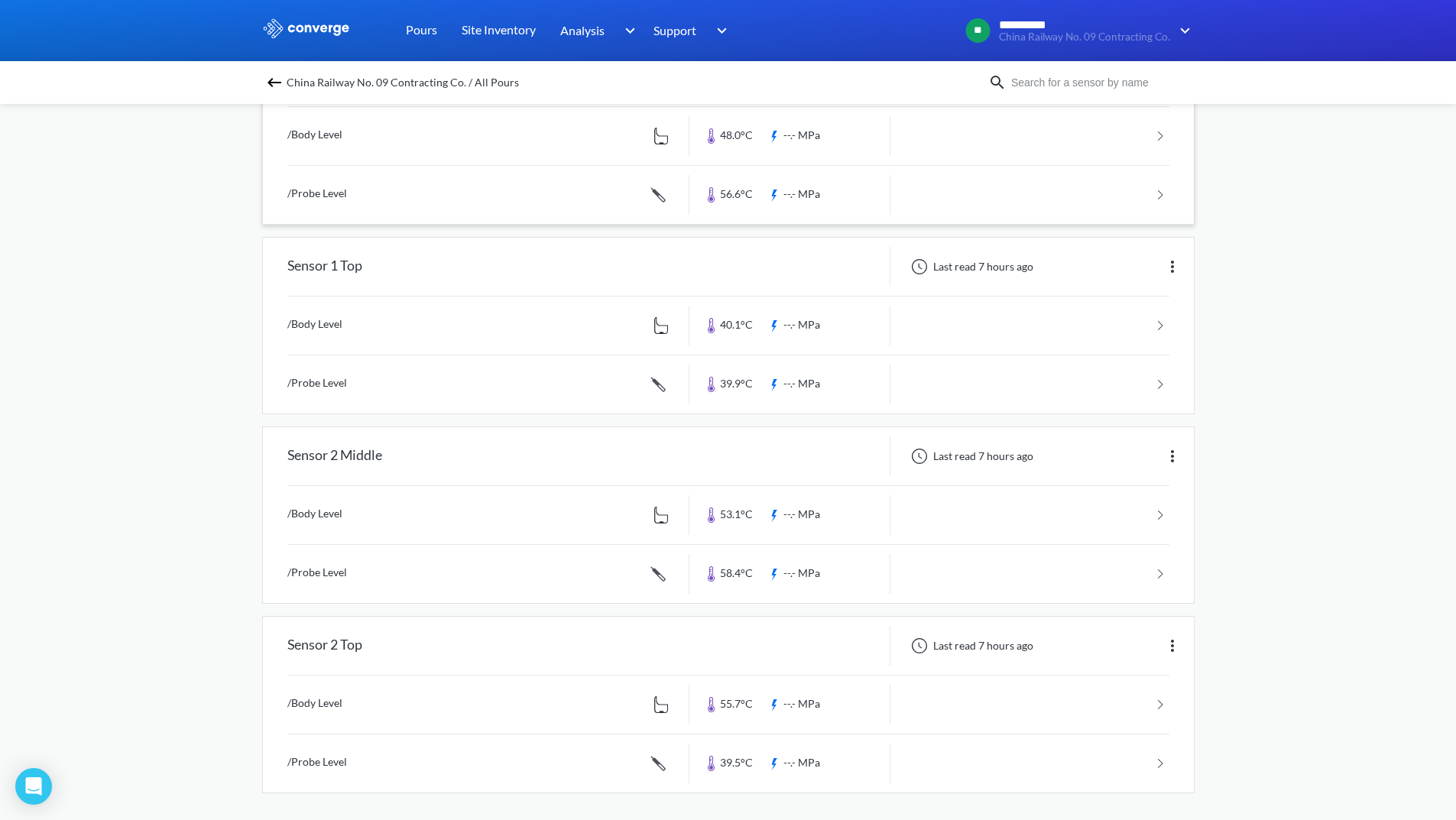
scroll to position [400, 0]
click at [1088, 695] on link at bounding box center [728, 700] width 883 height 58
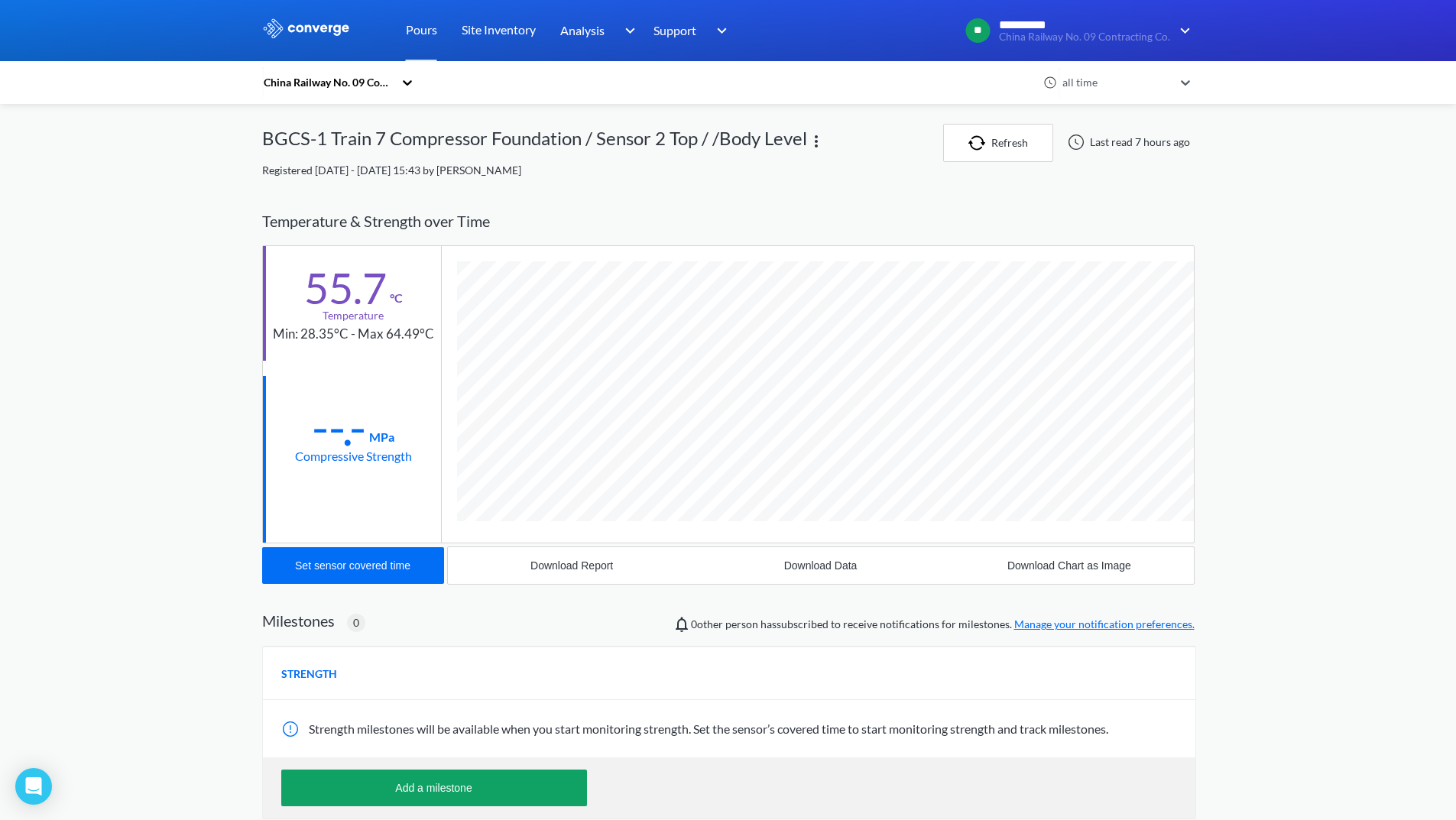
scroll to position [823, 932]
click at [515, 557] on button "Download Report" at bounding box center [572, 566] width 248 height 37
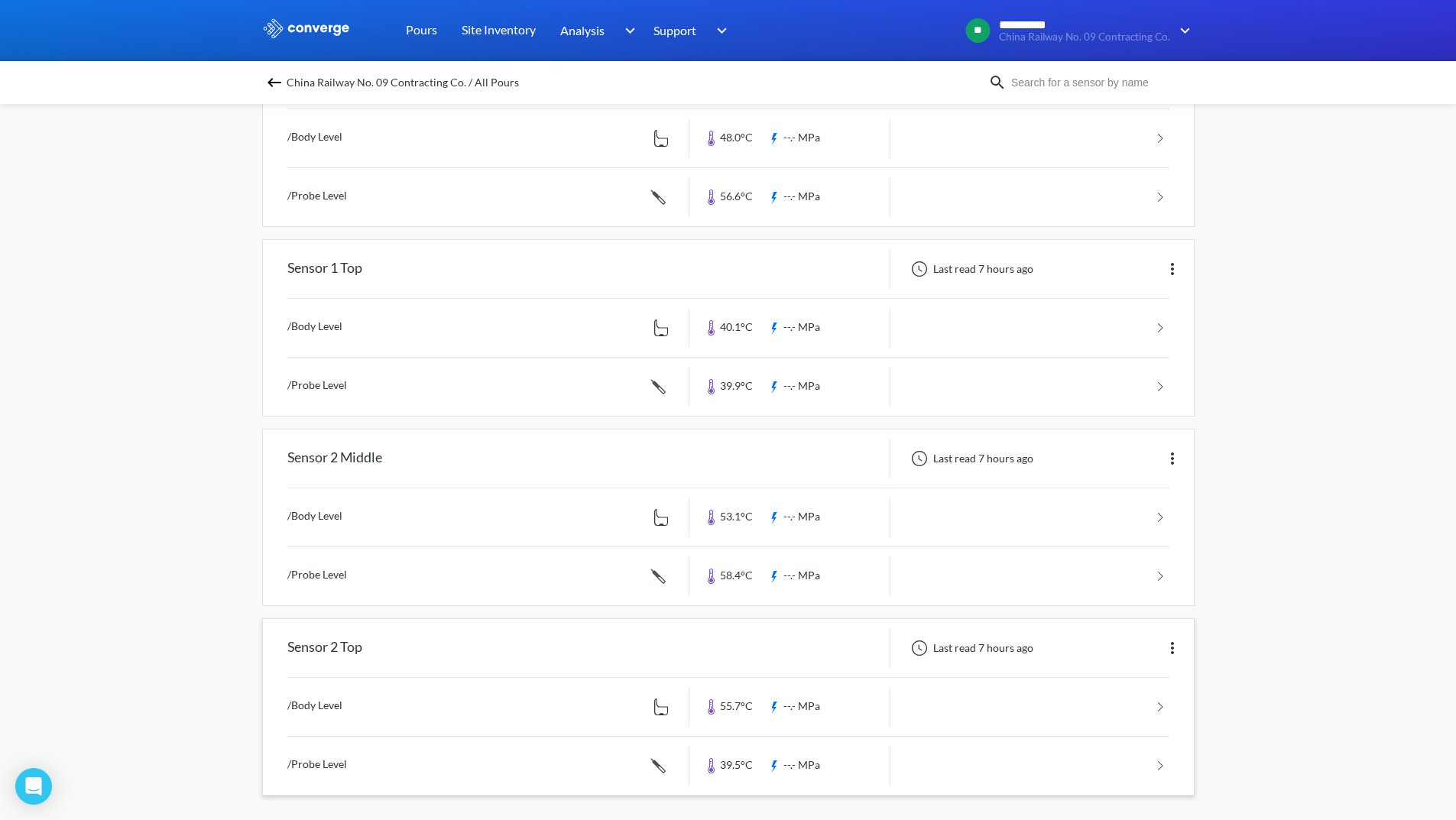
scroll to position [400, 0]
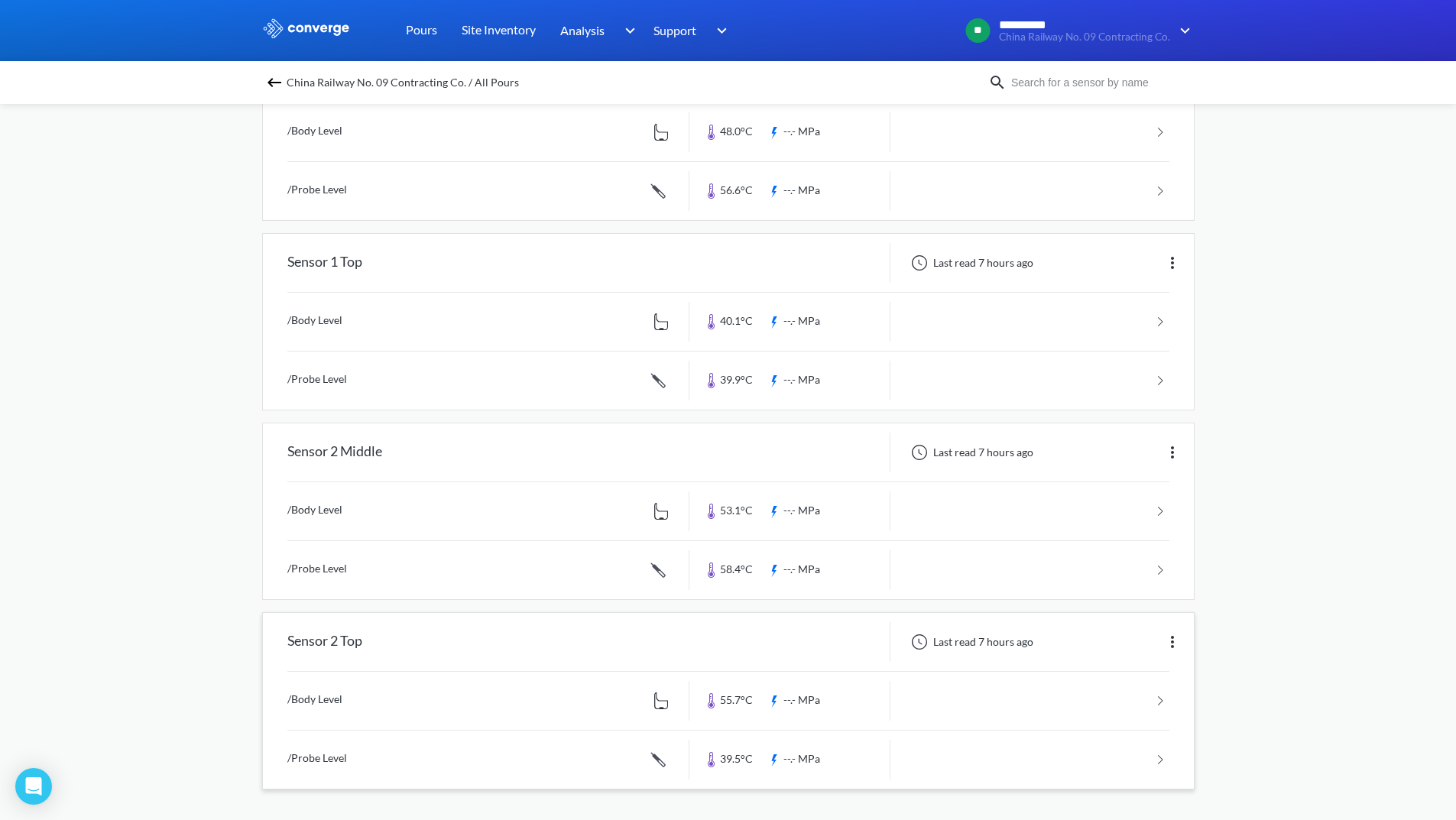
click at [1068, 752] on link at bounding box center [728, 759] width 883 height 58
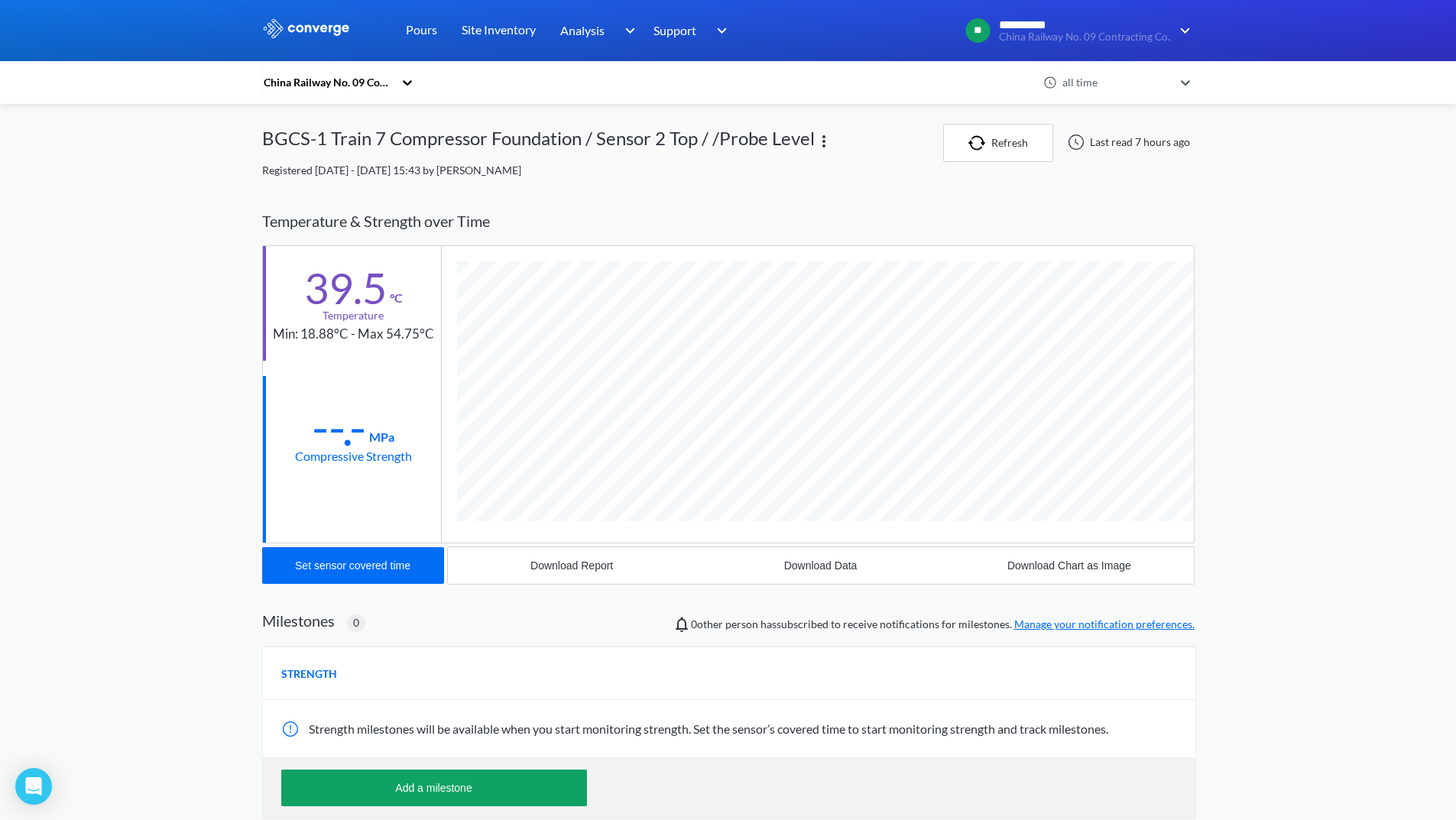
scroll to position [851, 932]
click at [584, 571] on div "Download Report" at bounding box center [572, 565] width 83 height 12
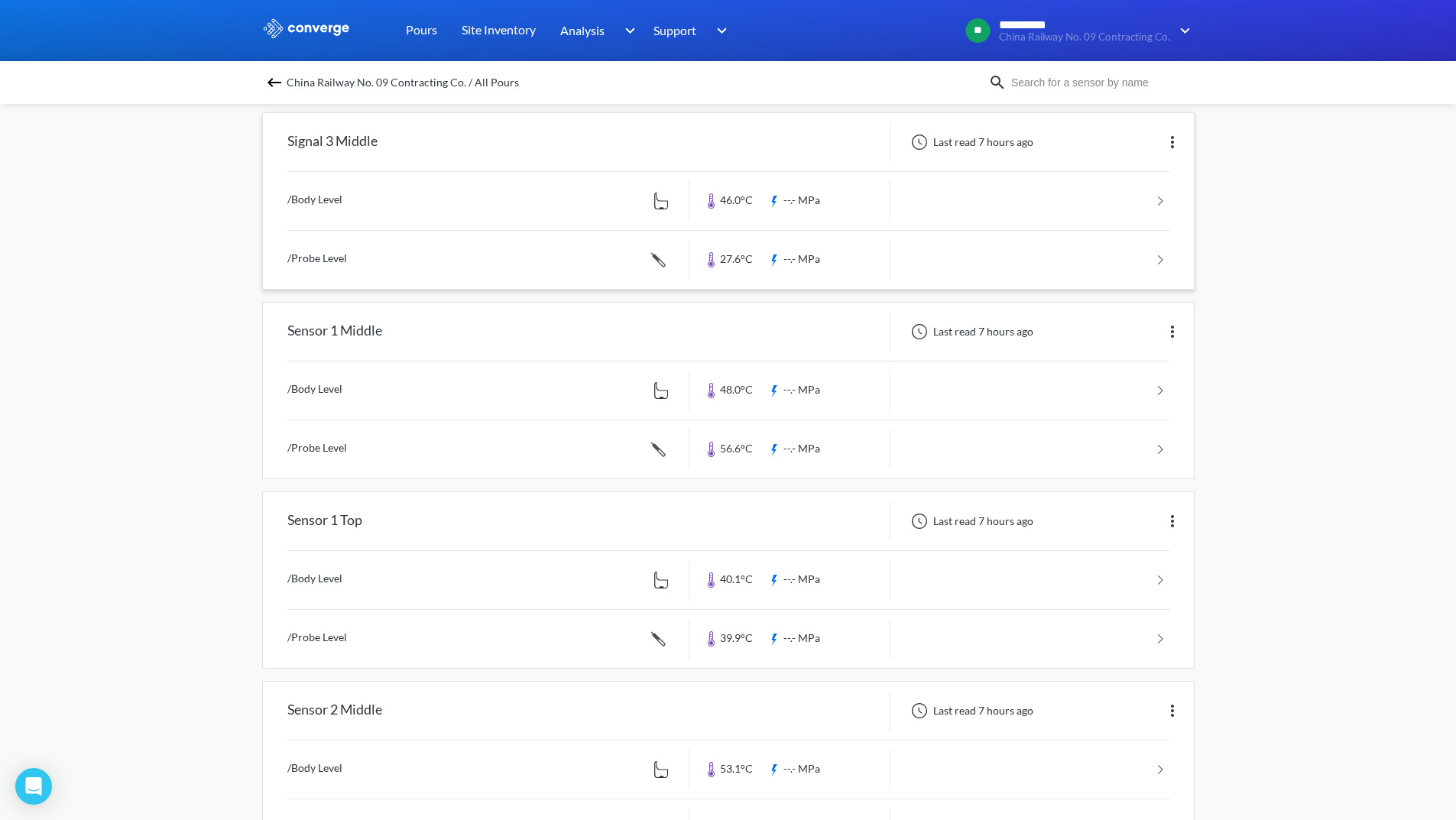
scroll to position [153, 0]
